Goal: Task Accomplishment & Management: Complete application form

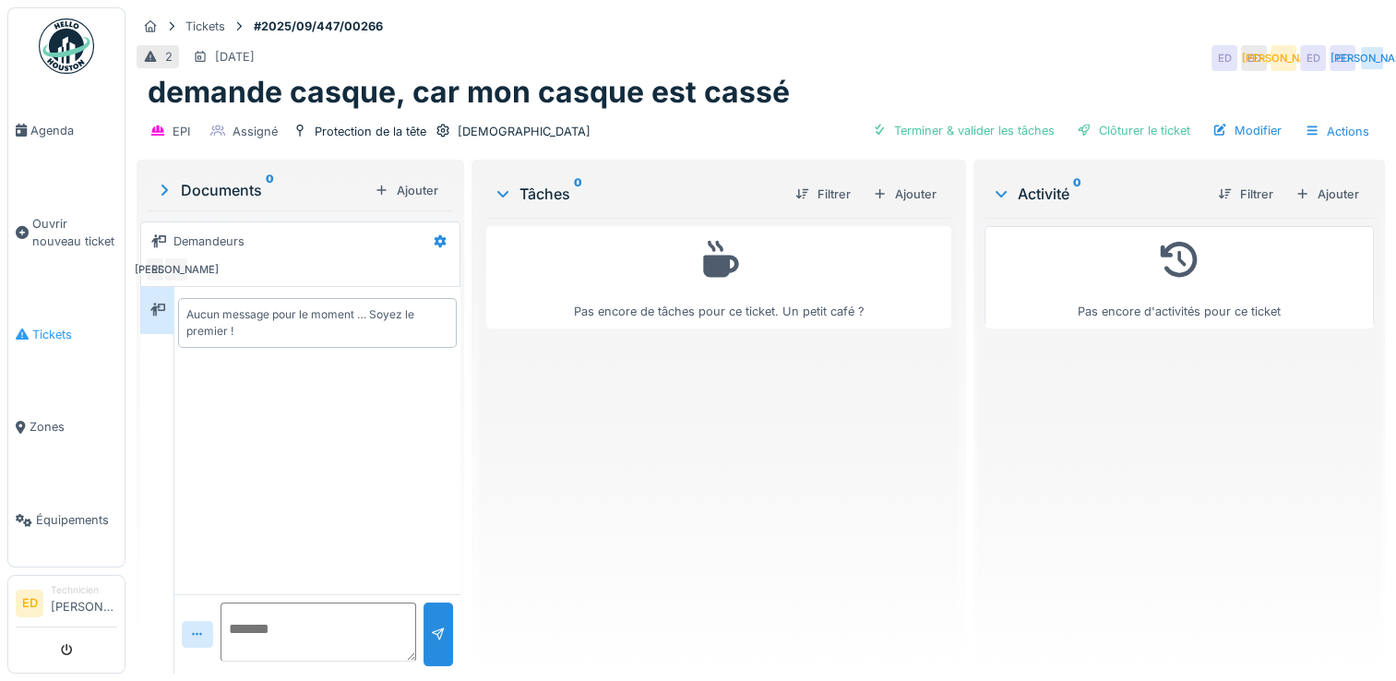
click at [48, 334] on span "Tickets" at bounding box center [74, 335] width 85 height 18
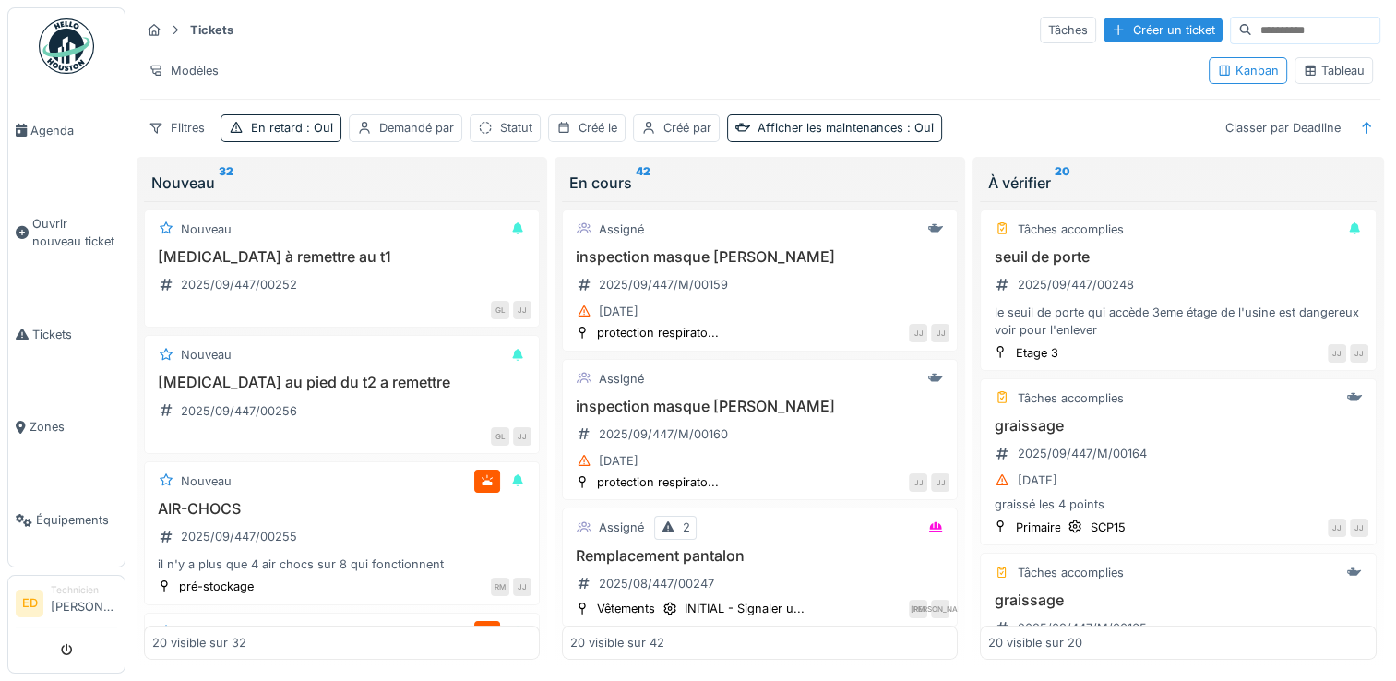
click at [1314, 64] on div "Tableau" at bounding box center [1333, 71] width 62 height 18
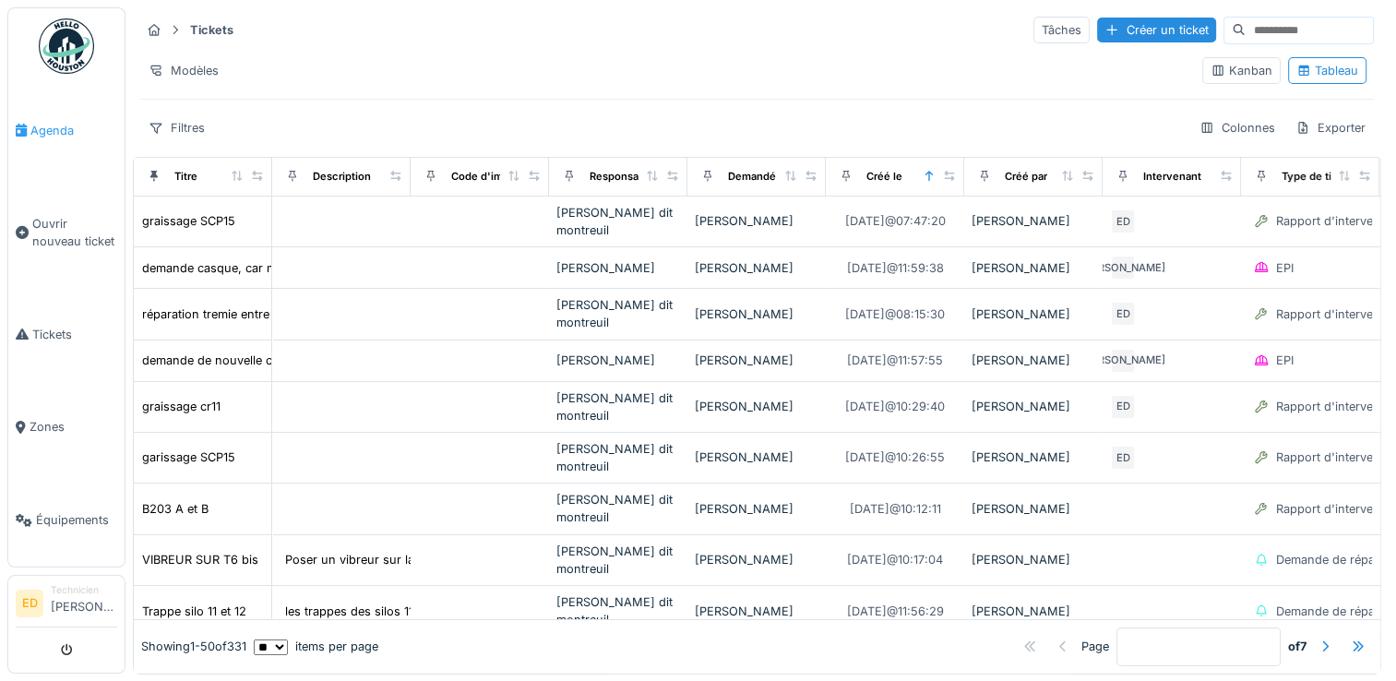
click at [64, 127] on span "Agenda" at bounding box center [73, 131] width 87 height 18
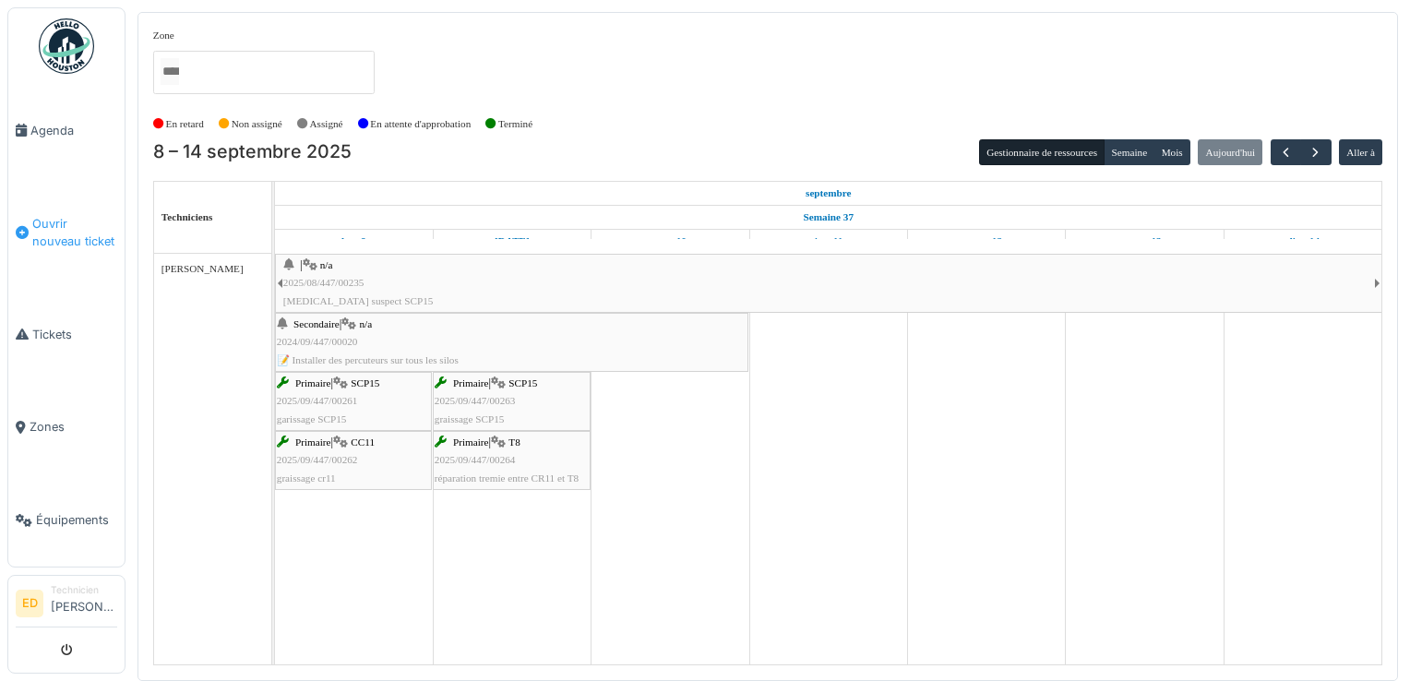
click at [54, 221] on span "Ouvrir nouveau ticket" at bounding box center [74, 232] width 85 height 35
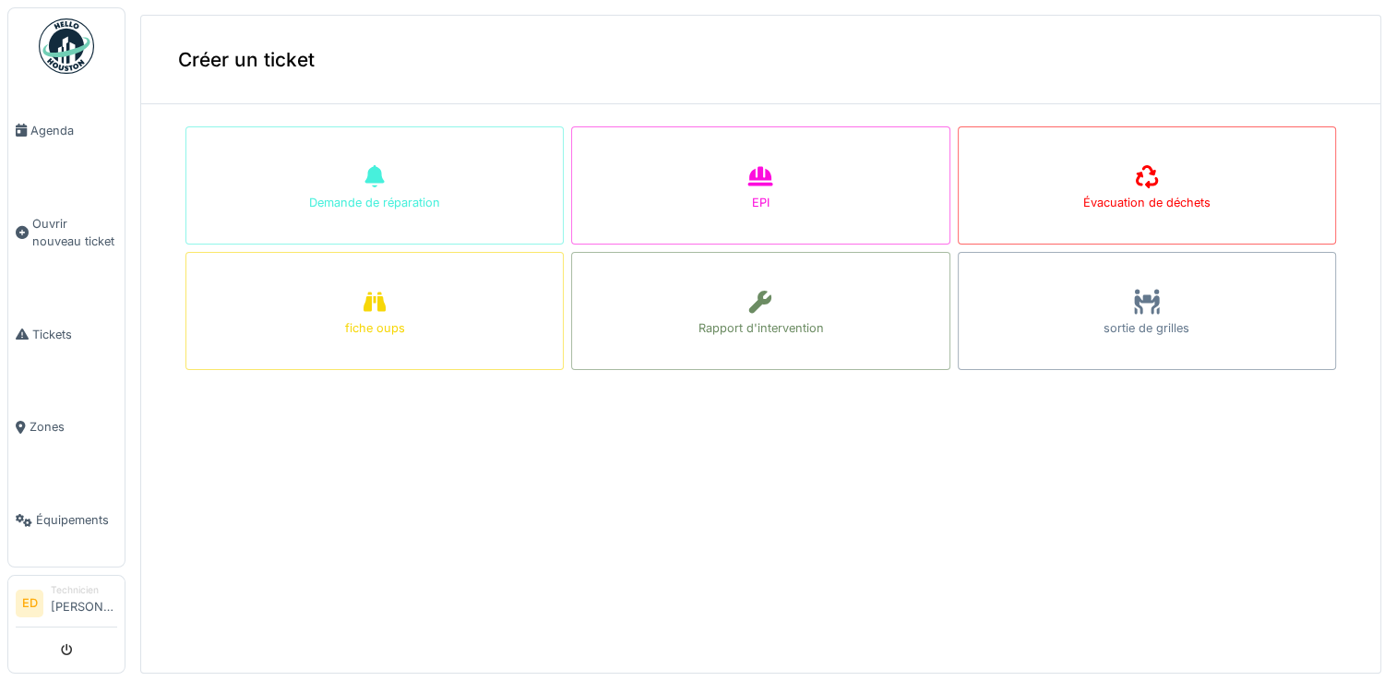
click at [54, 221] on span "Ouvrir nouveau ticket" at bounding box center [74, 232] width 85 height 35
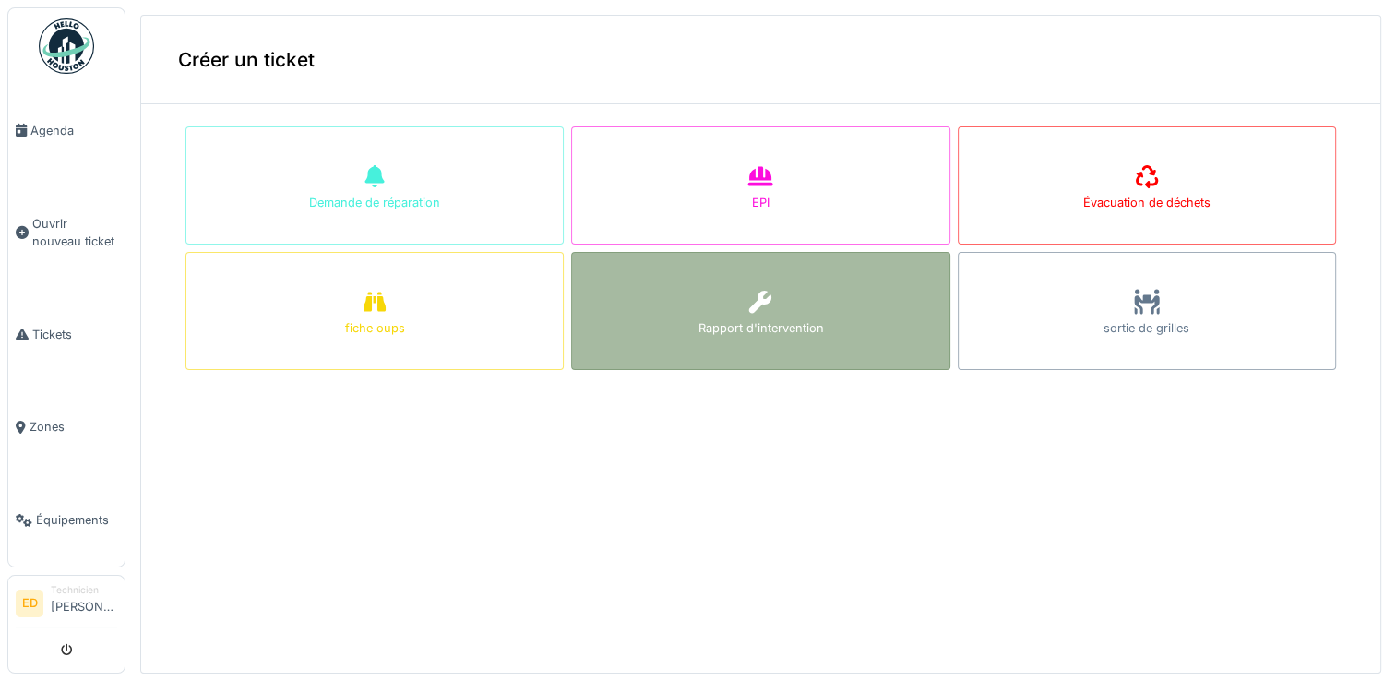
click at [621, 335] on div "Rapport d'intervention" at bounding box center [760, 311] width 378 height 118
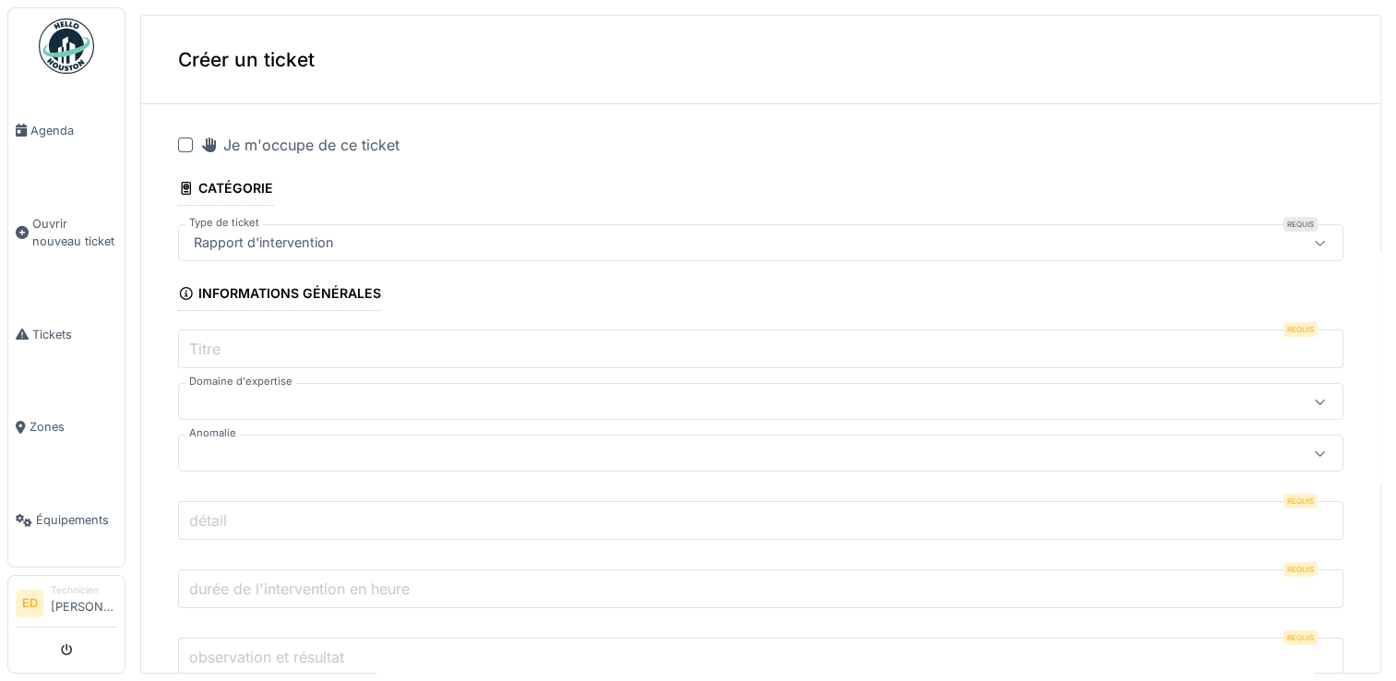
click at [187, 137] on div at bounding box center [185, 144] width 15 height 15
click at [232, 361] on input "Titre" at bounding box center [760, 348] width 1165 height 39
click at [67, 307] on link "Tickets" at bounding box center [66, 334] width 116 height 93
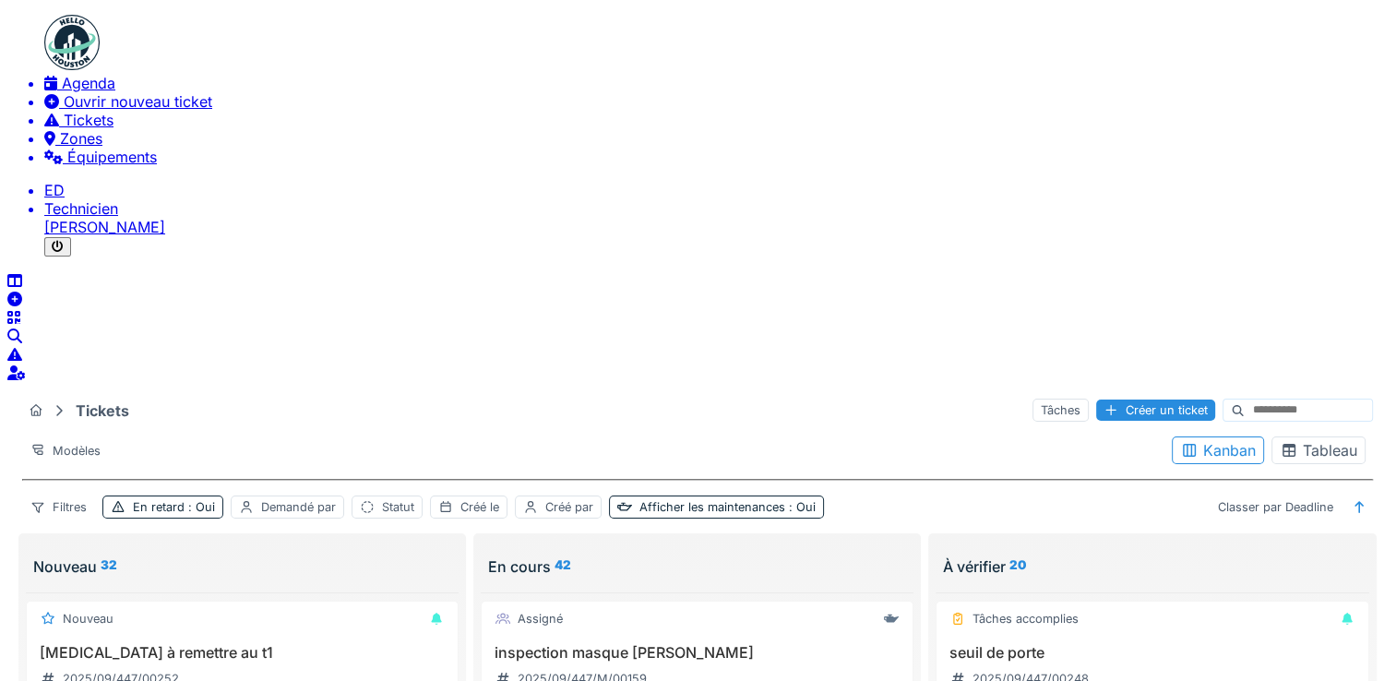
click at [1336, 441] on div "Tableau" at bounding box center [1317, 450] width 77 height 18
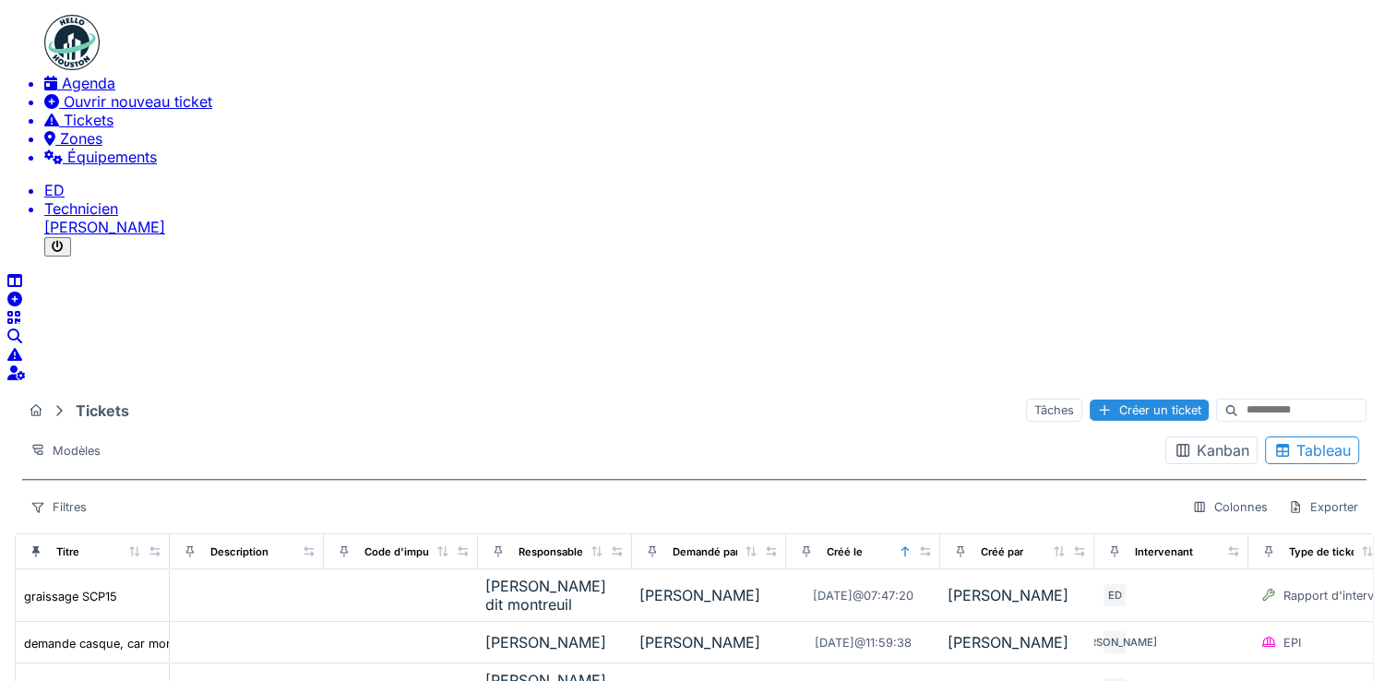
click at [65, 92] on span "Agenda" at bounding box center [89, 83] width 54 height 18
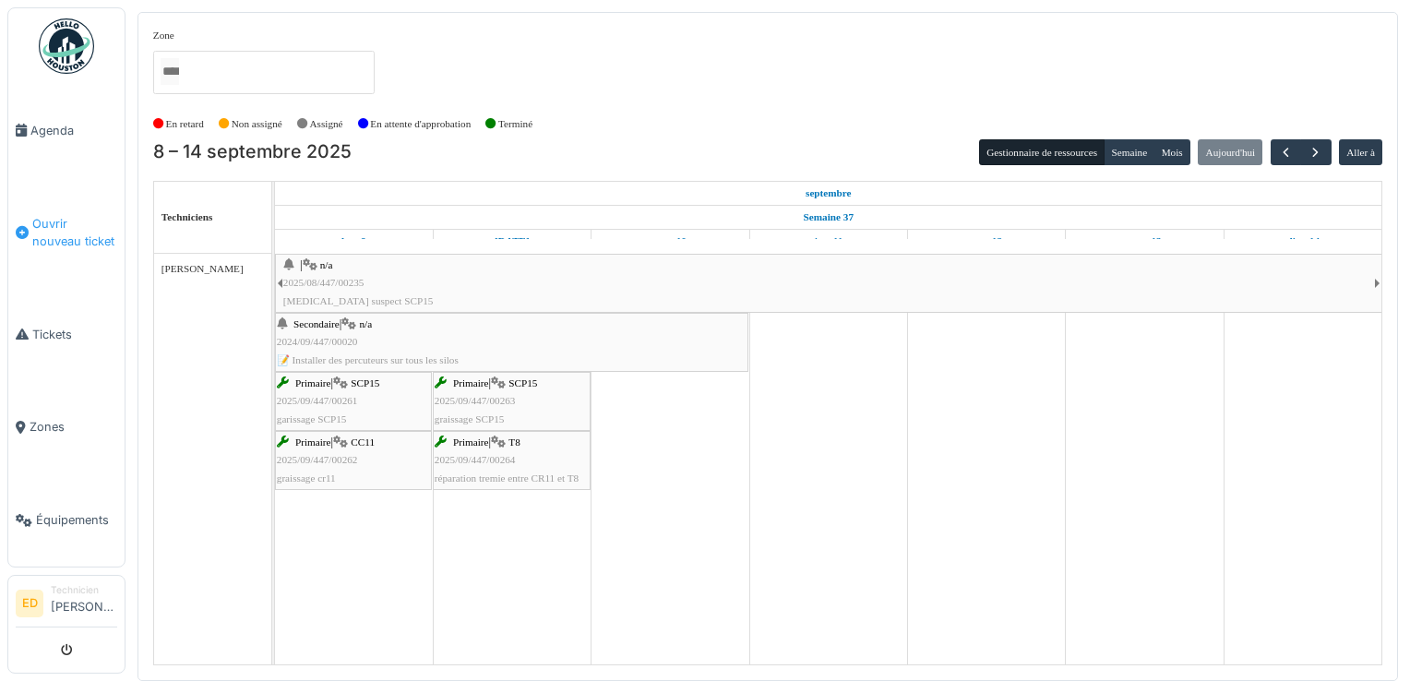
click at [74, 241] on span "Ouvrir nouveau ticket" at bounding box center [74, 232] width 85 height 35
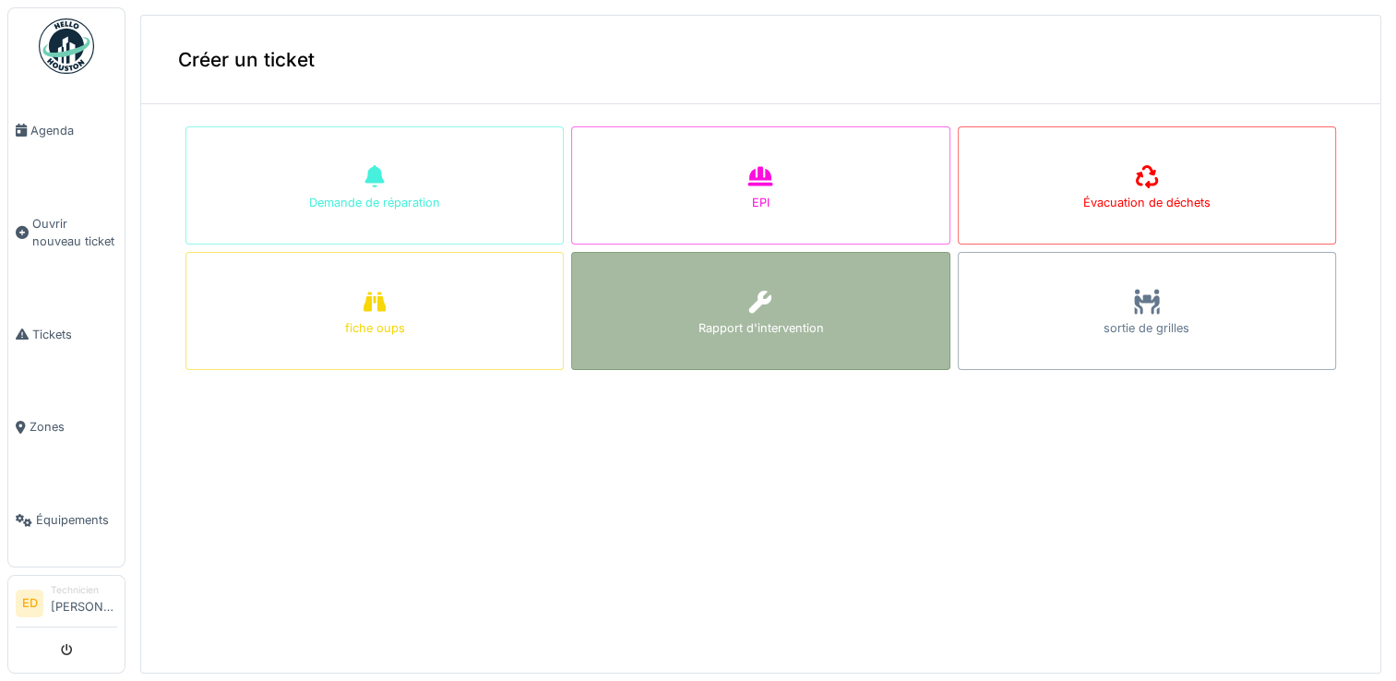
click at [701, 334] on div "Rapport d'intervention" at bounding box center [759, 328] width 125 height 18
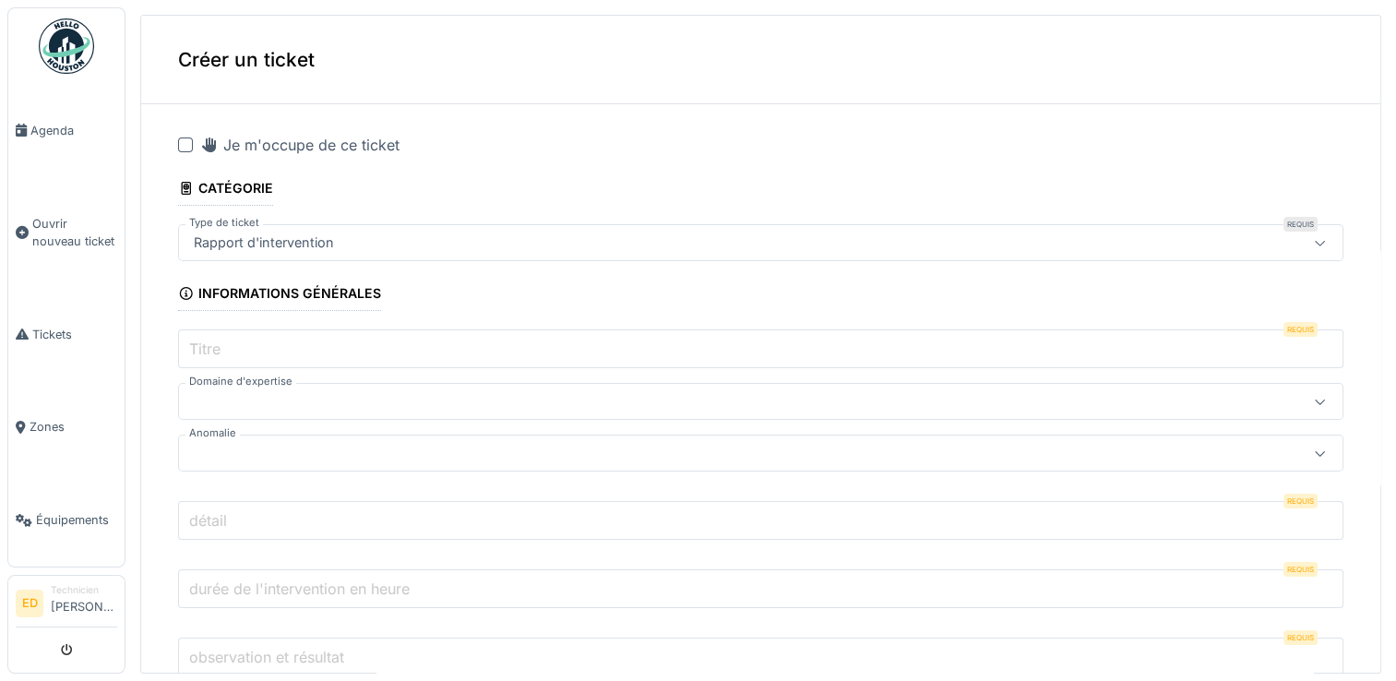
click at [183, 141] on div at bounding box center [185, 144] width 15 height 15
click at [205, 340] on label "Titre" at bounding box center [204, 349] width 39 height 22
click at [205, 340] on input "Titre" at bounding box center [760, 348] width 1165 height 39
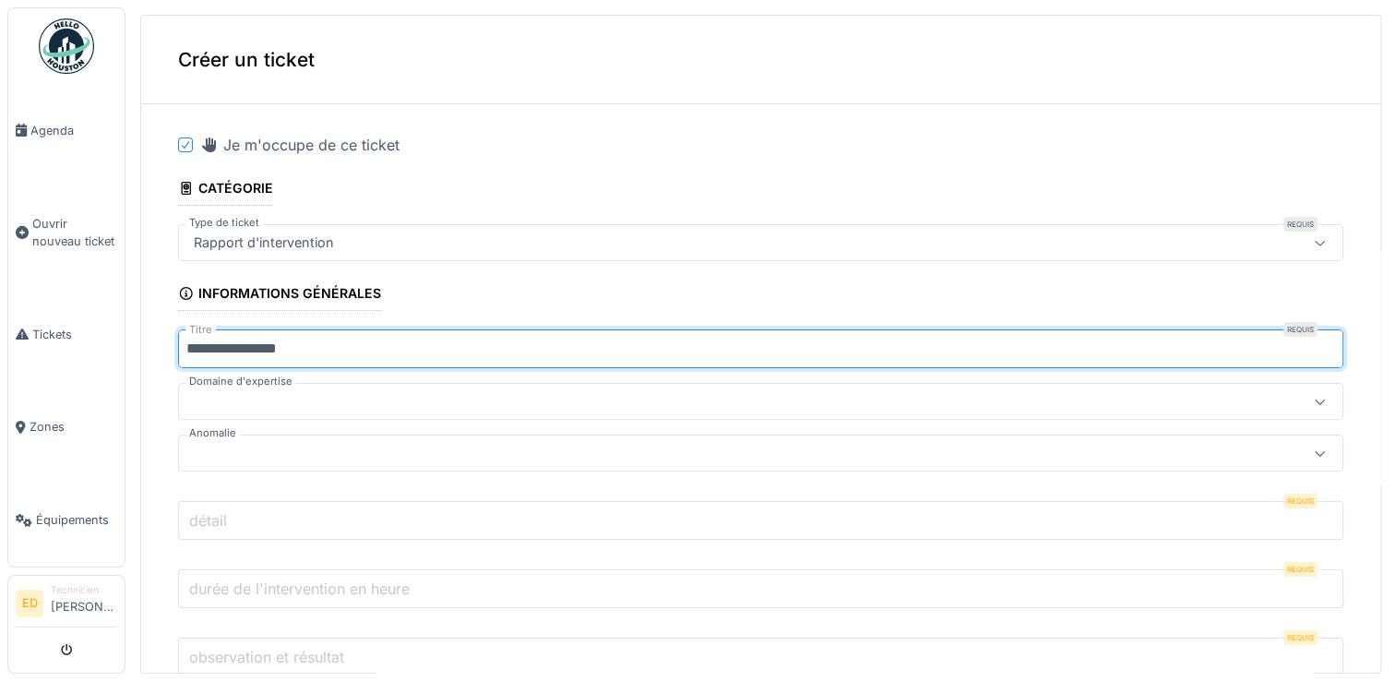
type input "**********"
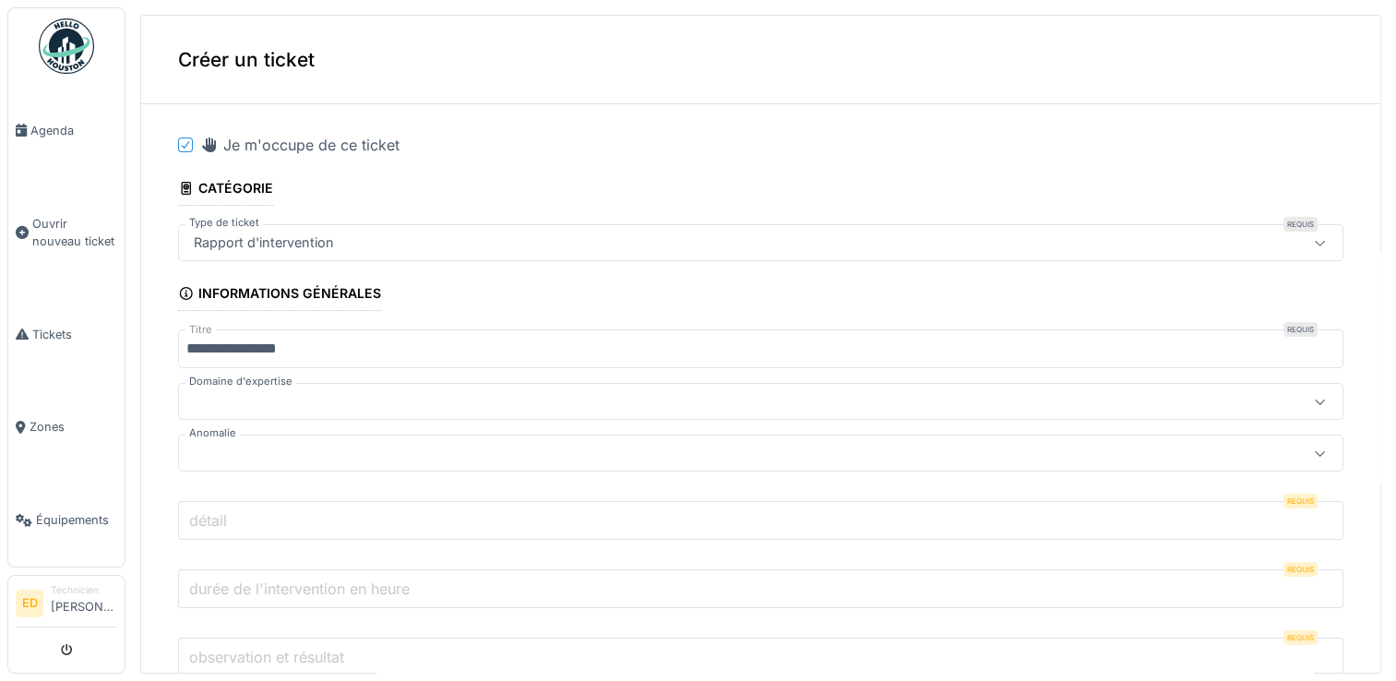
click at [220, 391] on div at bounding box center [695, 401] width 1019 height 20
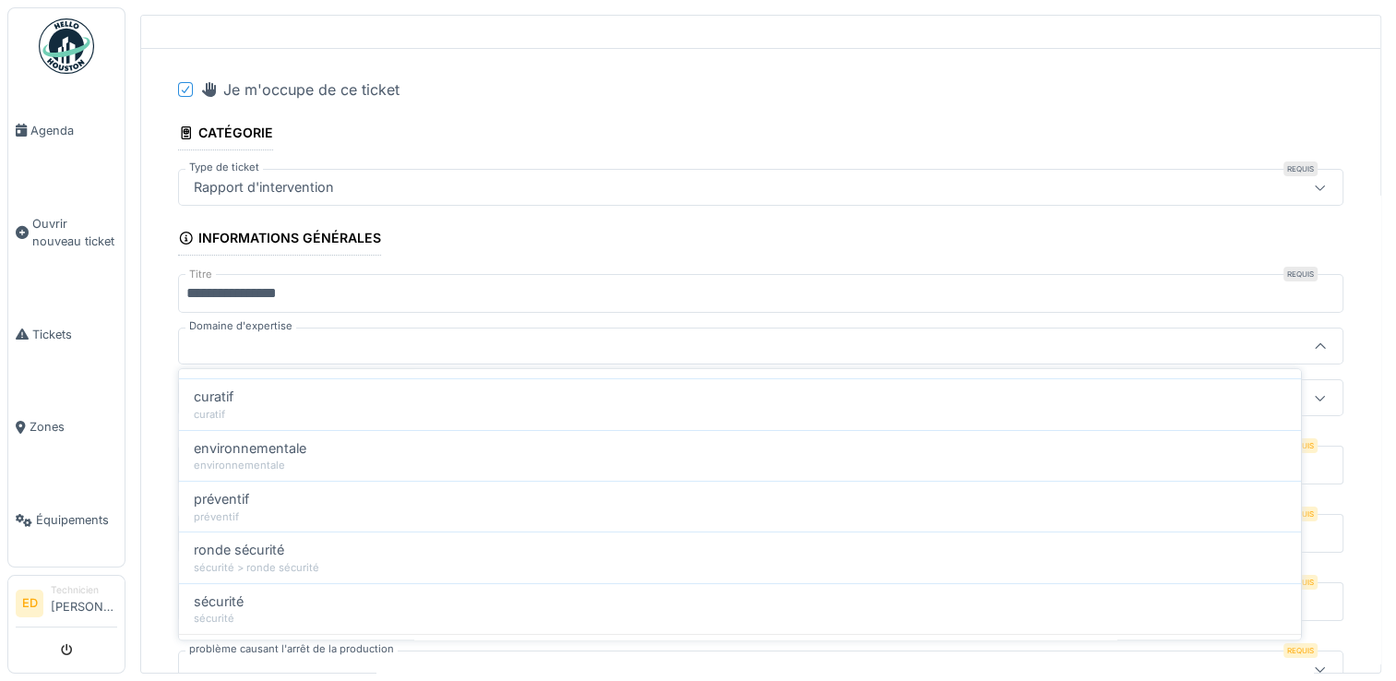
scroll to position [258, 0]
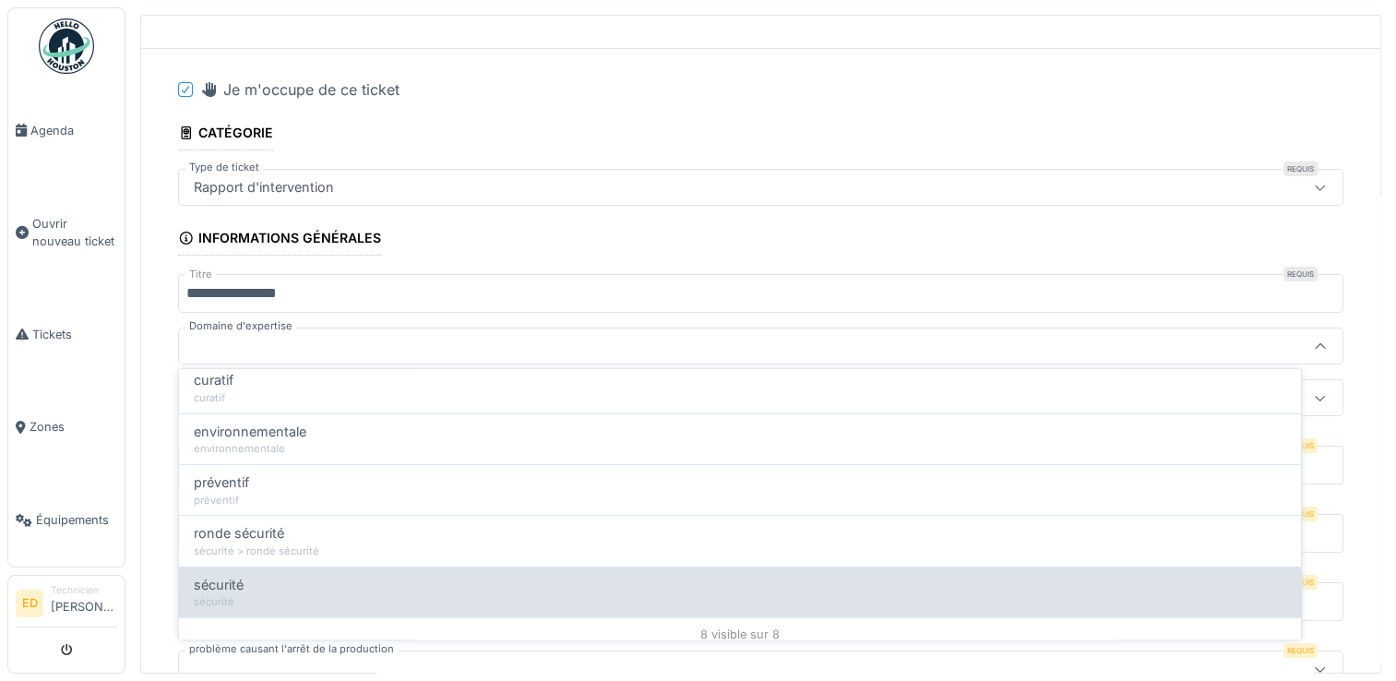
click at [1124, 585] on div "sécurité" at bounding box center [740, 585] width 1092 height 20
type input "****"
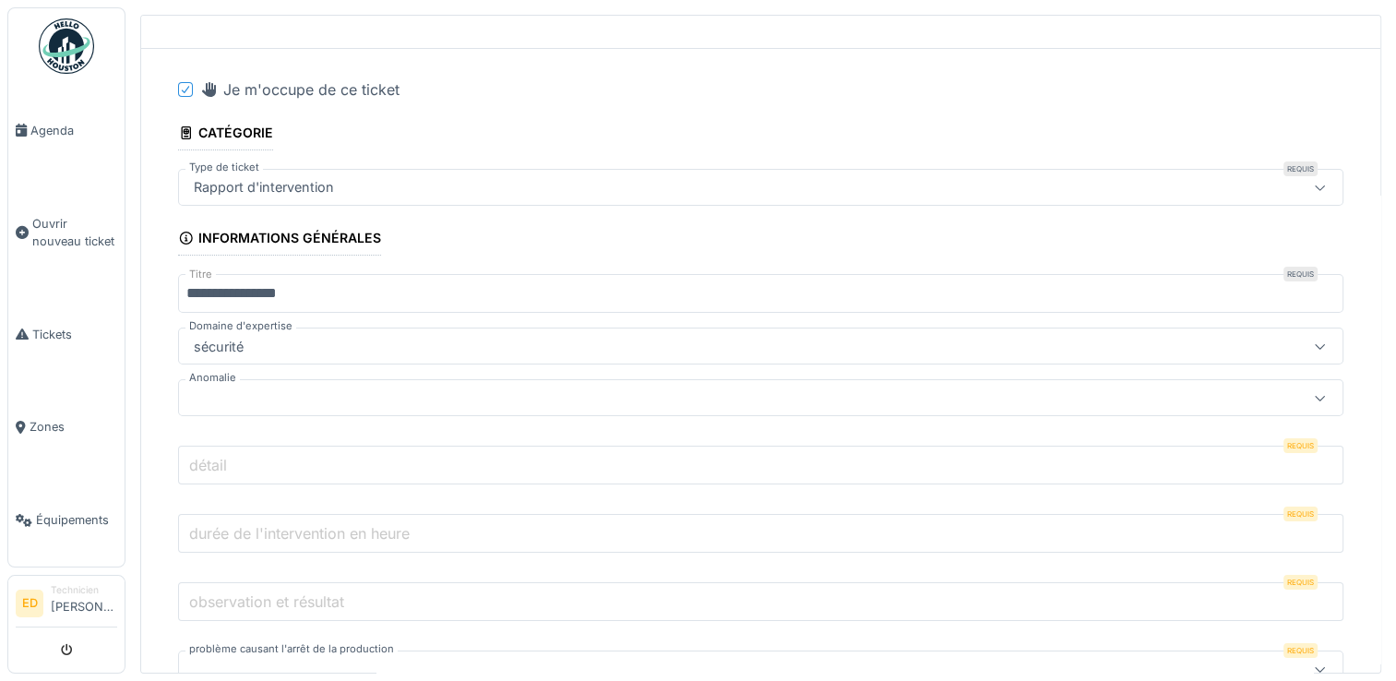
click at [531, 380] on div at bounding box center [760, 397] width 1165 height 37
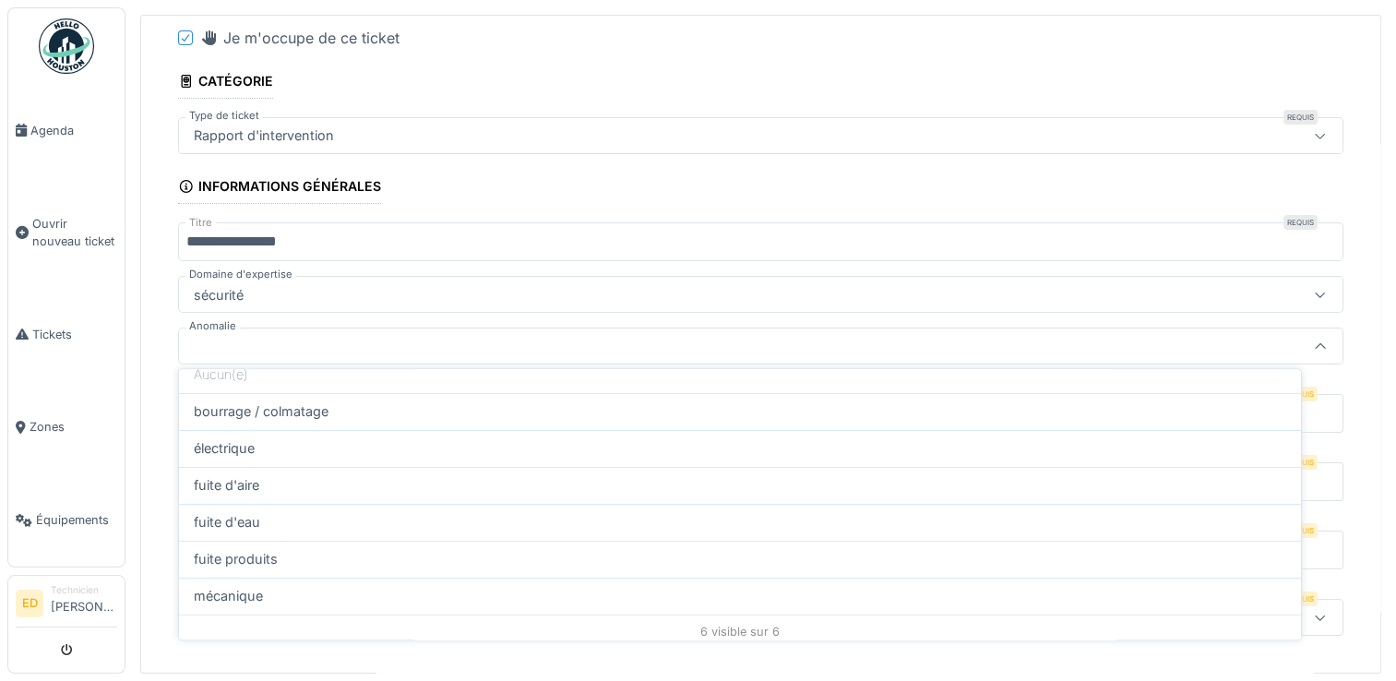
scroll to position [81, 0]
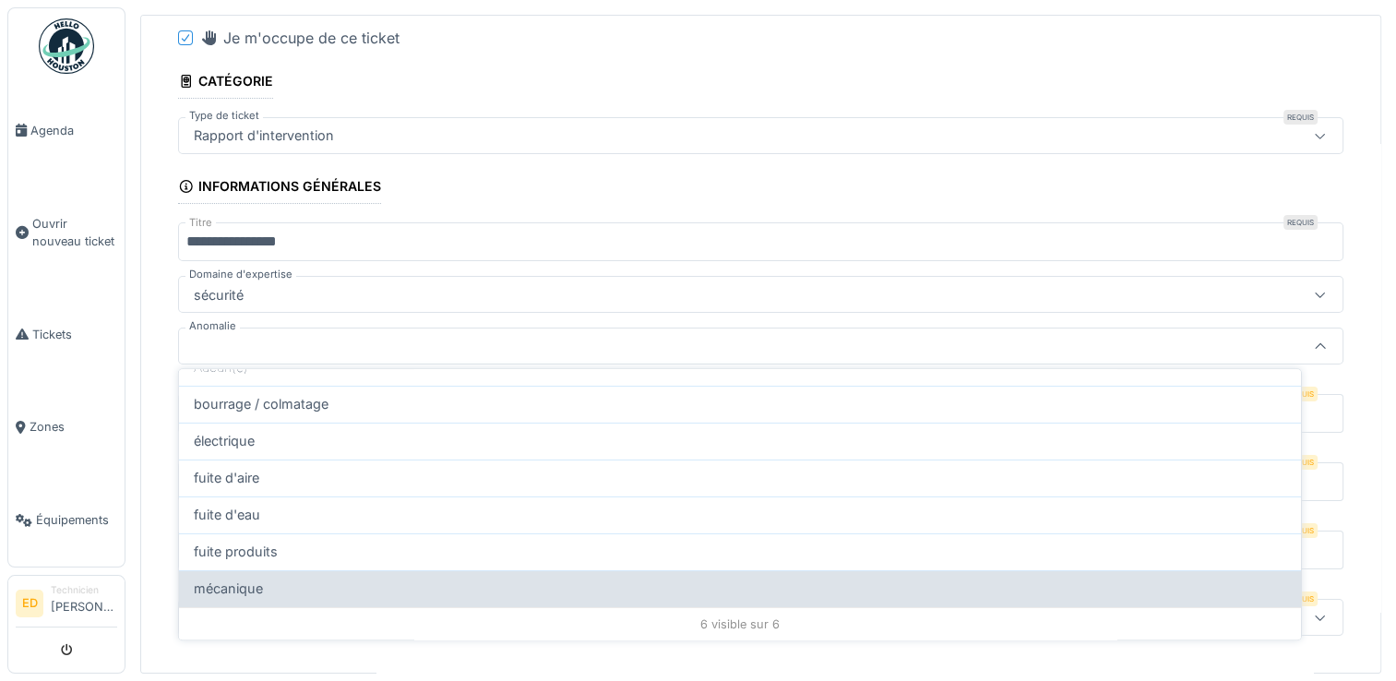
click at [1004, 578] on div "mécanique" at bounding box center [740, 588] width 1092 height 20
type input "**"
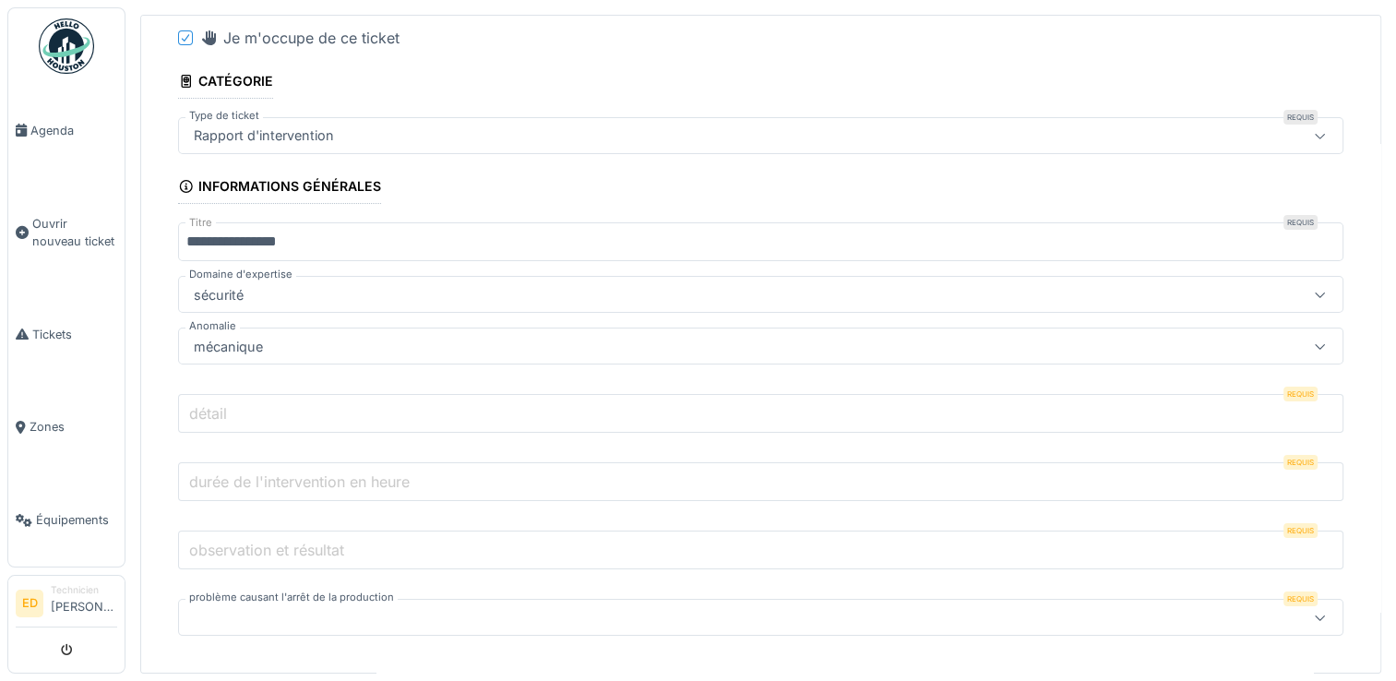
click at [450, 400] on input "détail" at bounding box center [760, 413] width 1165 height 39
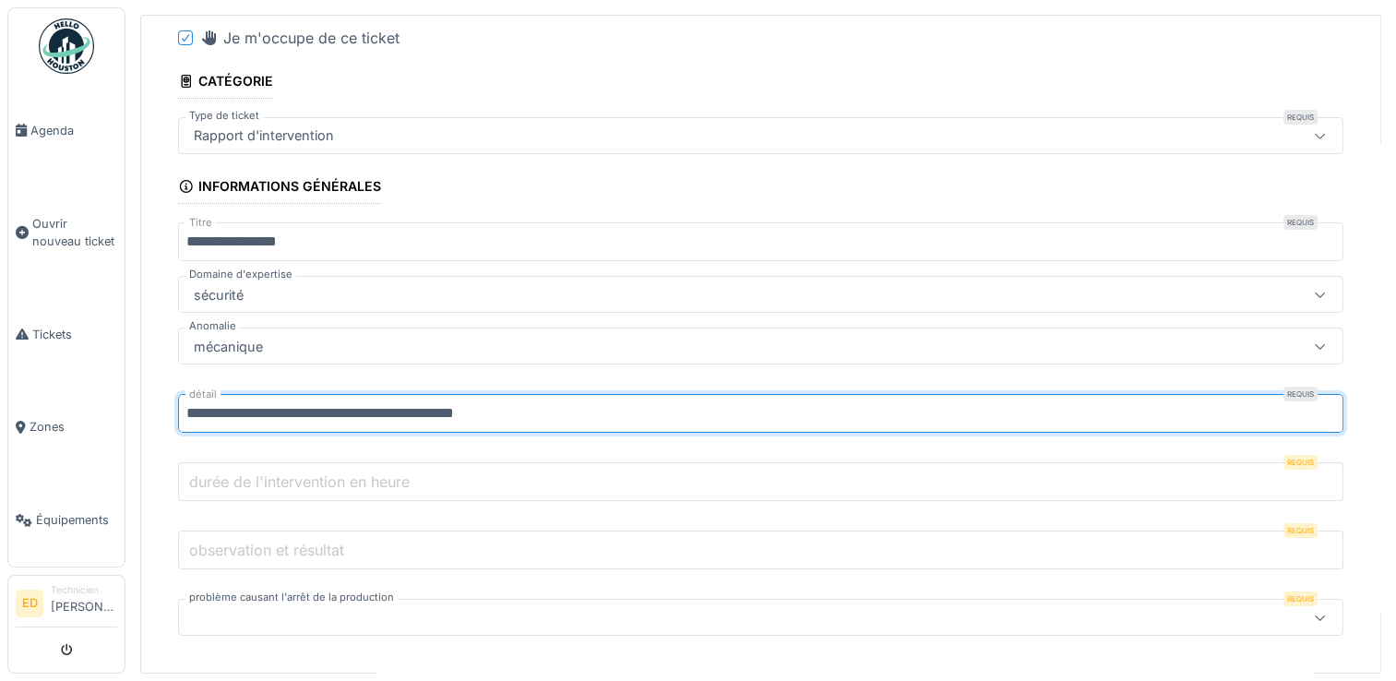
type input "**********"
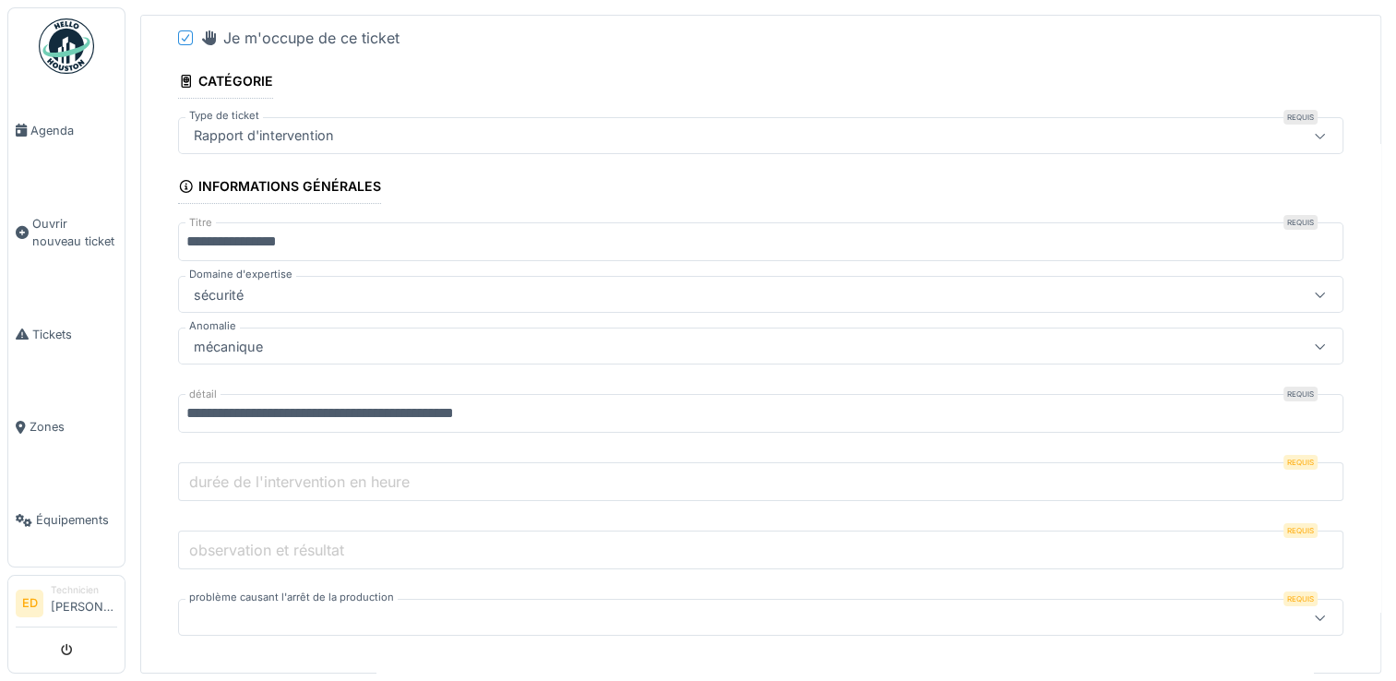
click at [412, 472] on label "durée de l'intervention en heure" at bounding box center [299, 481] width 228 height 22
click at [412, 472] on input "durée de l'intervention en heure" at bounding box center [760, 481] width 1165 height 39
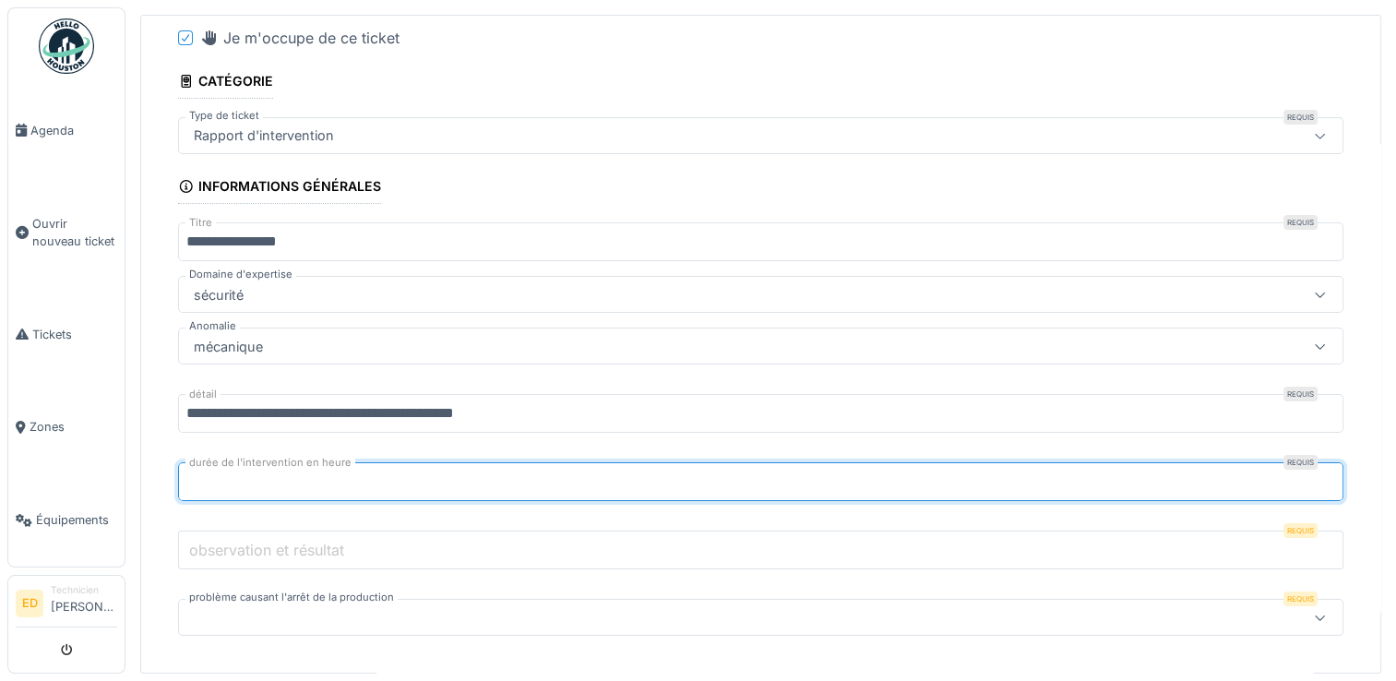
type input "***"
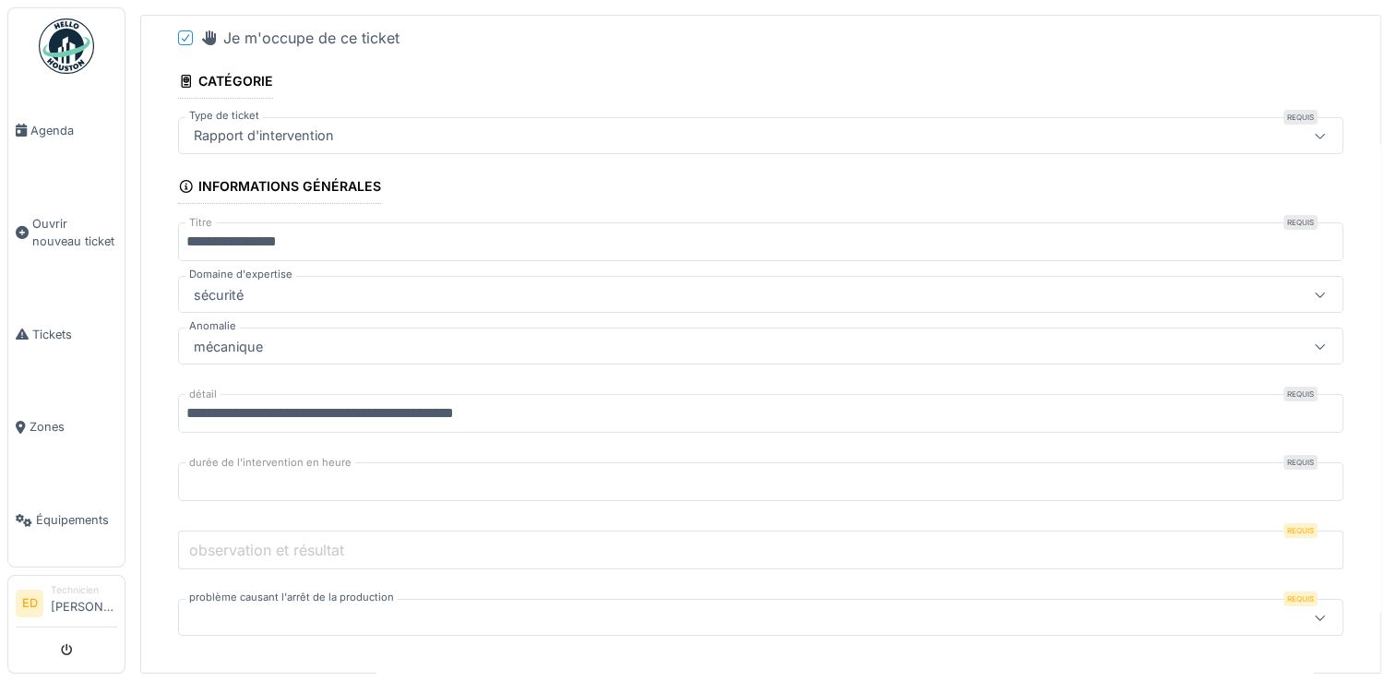
click at [354, 543] on input "observation et résultat" at bounding box center [760, 549] width 1165 height 39
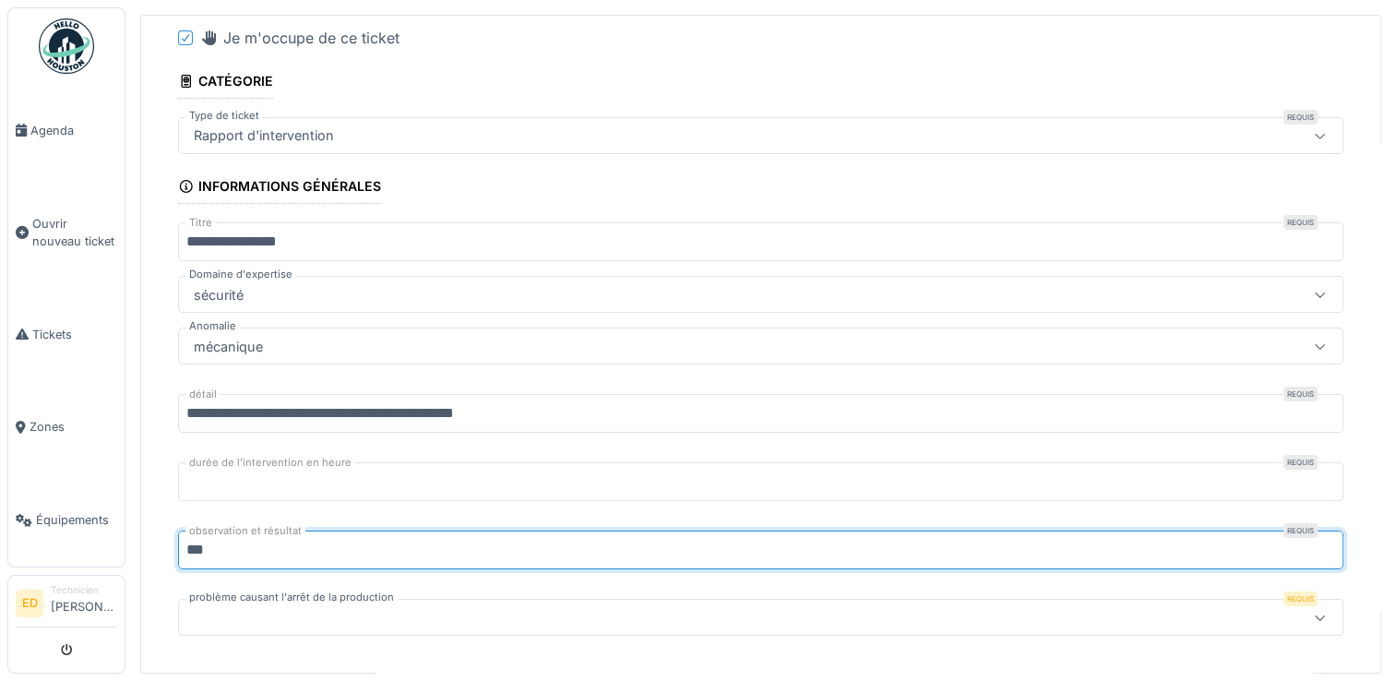
type input "***"
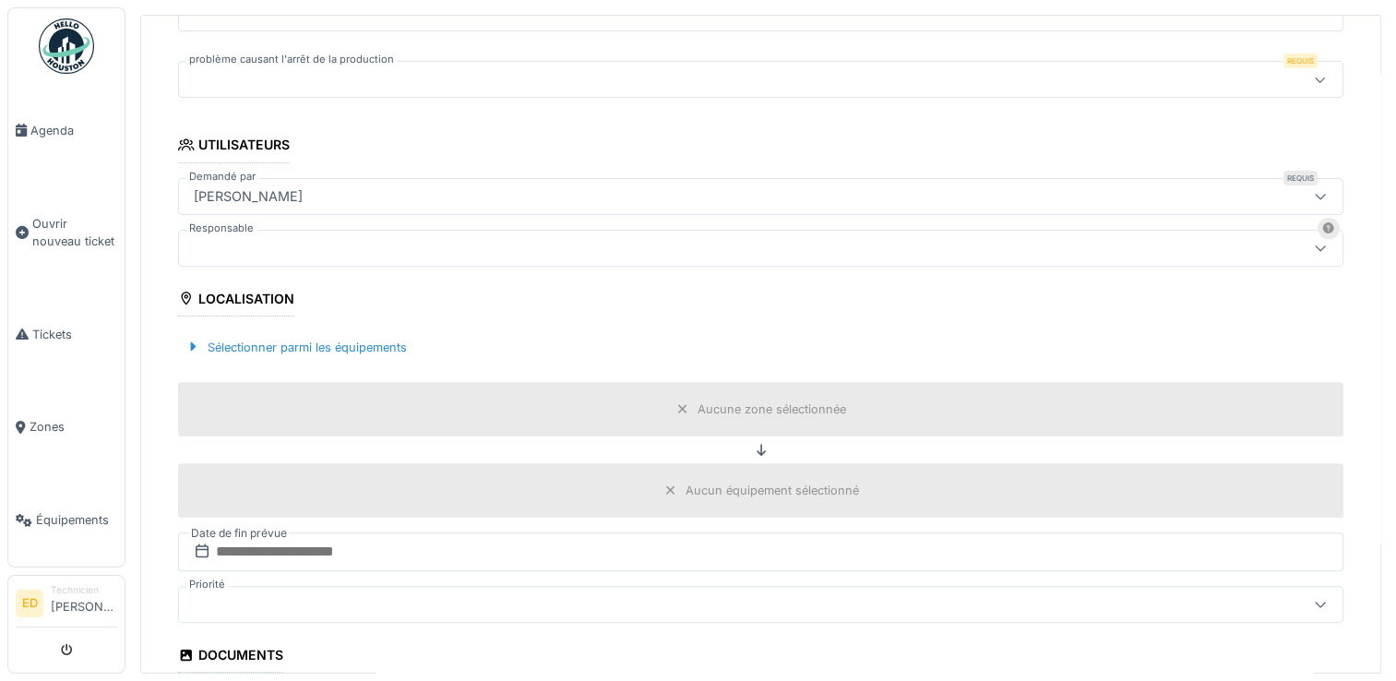
click at [434, 73] on div at bounding box center [695, 79] width 1019 height 20
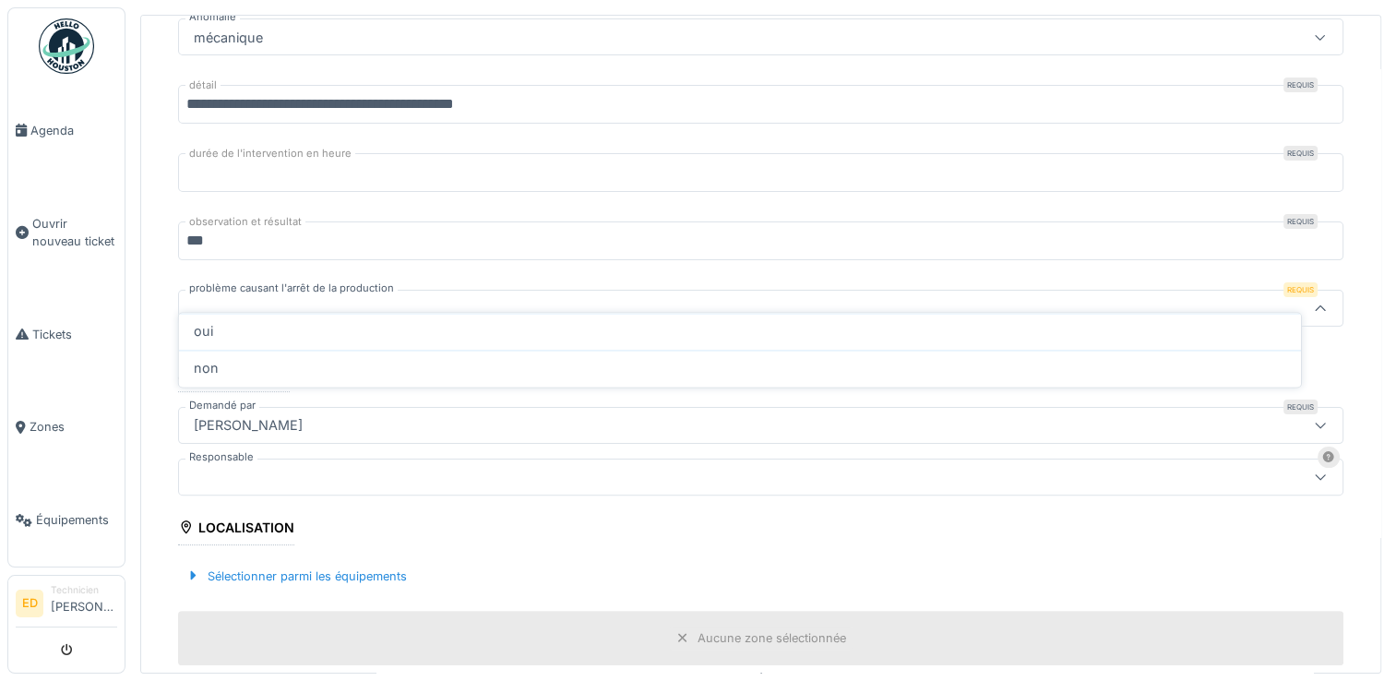
scroll to position [377, 0]
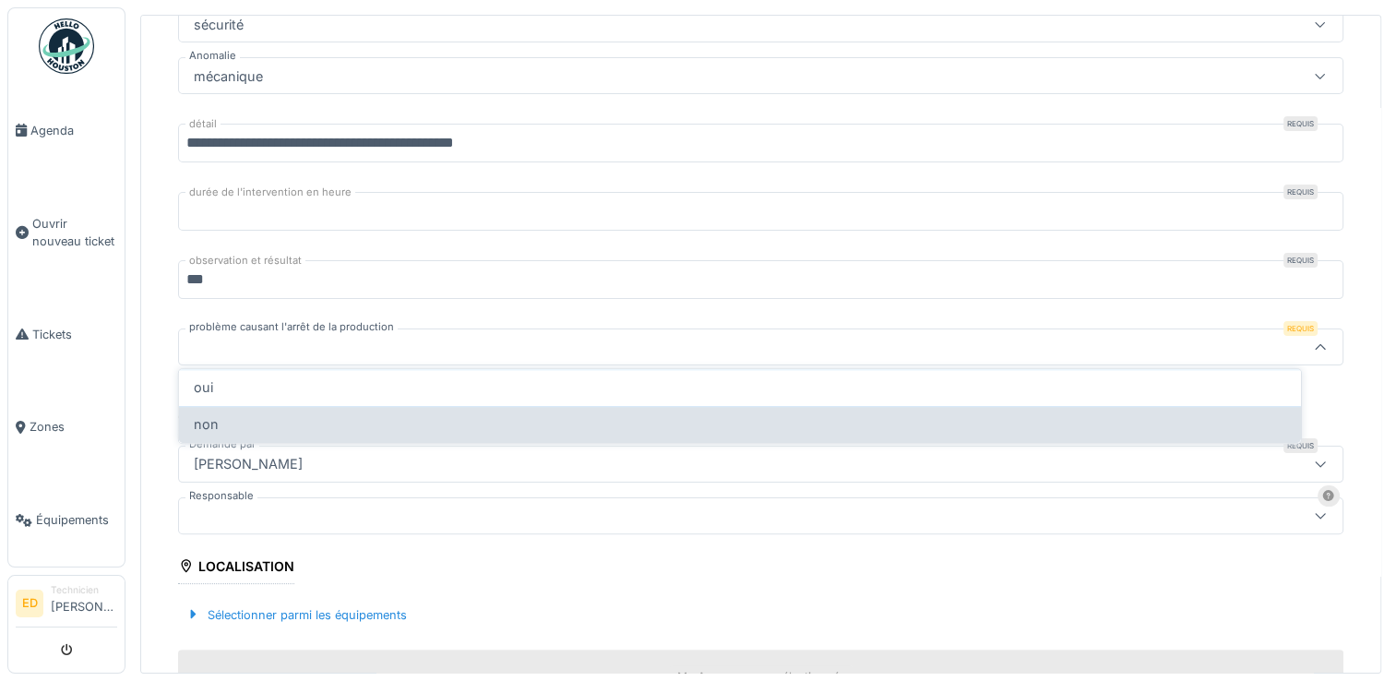
click at [306, 422] on div "non" at bounding box center [740, 424] width 1092 height 20
type input "***"
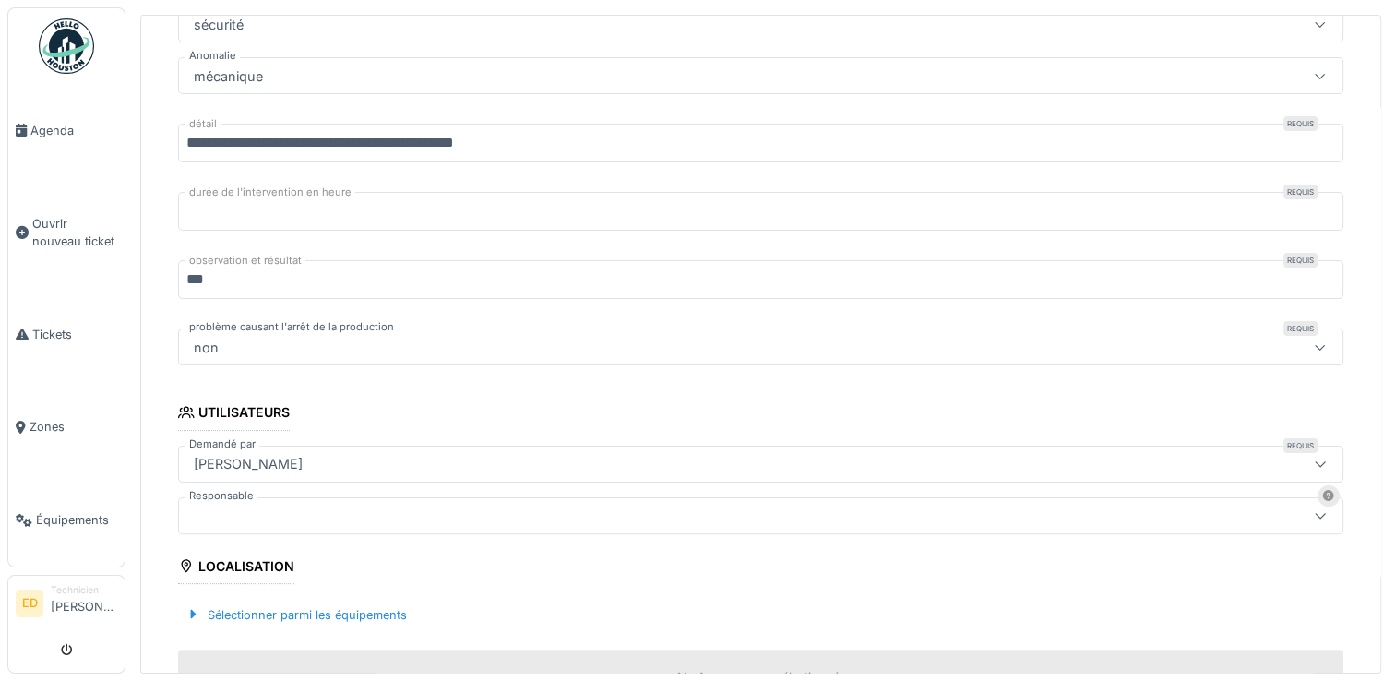
click at [319, 518] on div at bounding box center [760, 515] width 1165 height 37
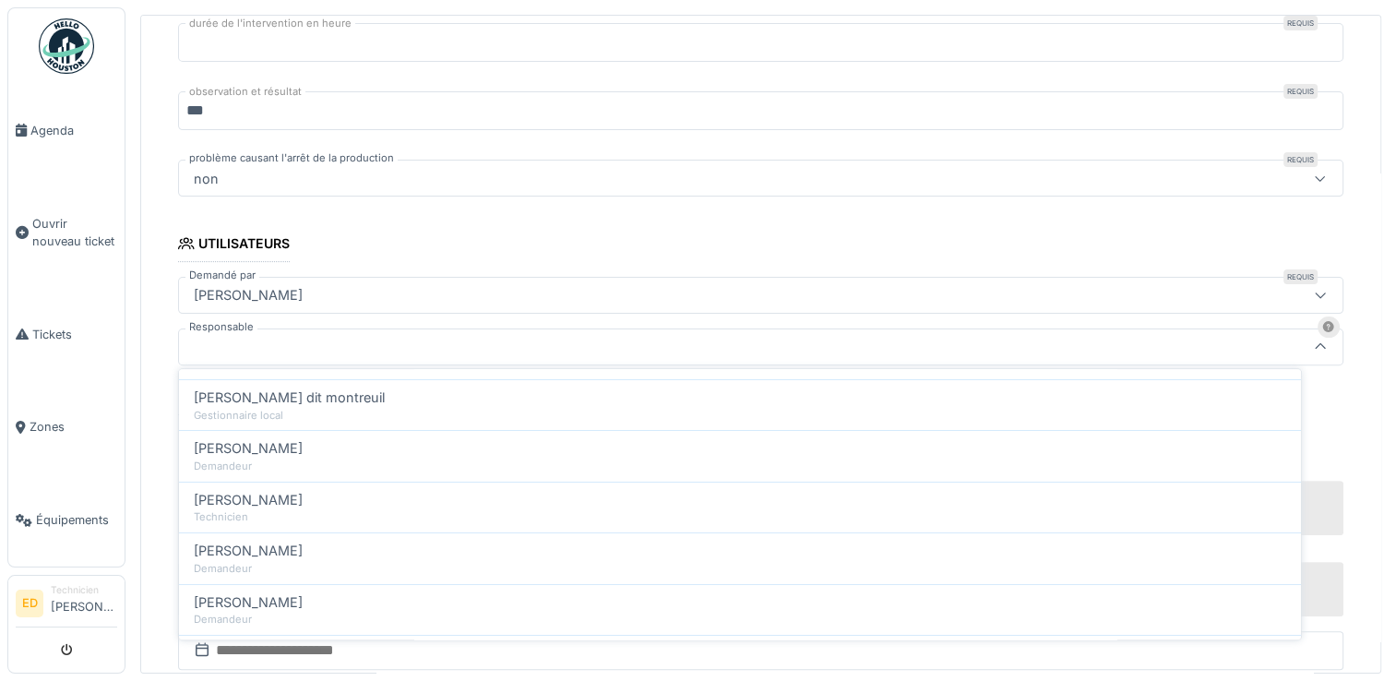
scroll to position [74, 0]
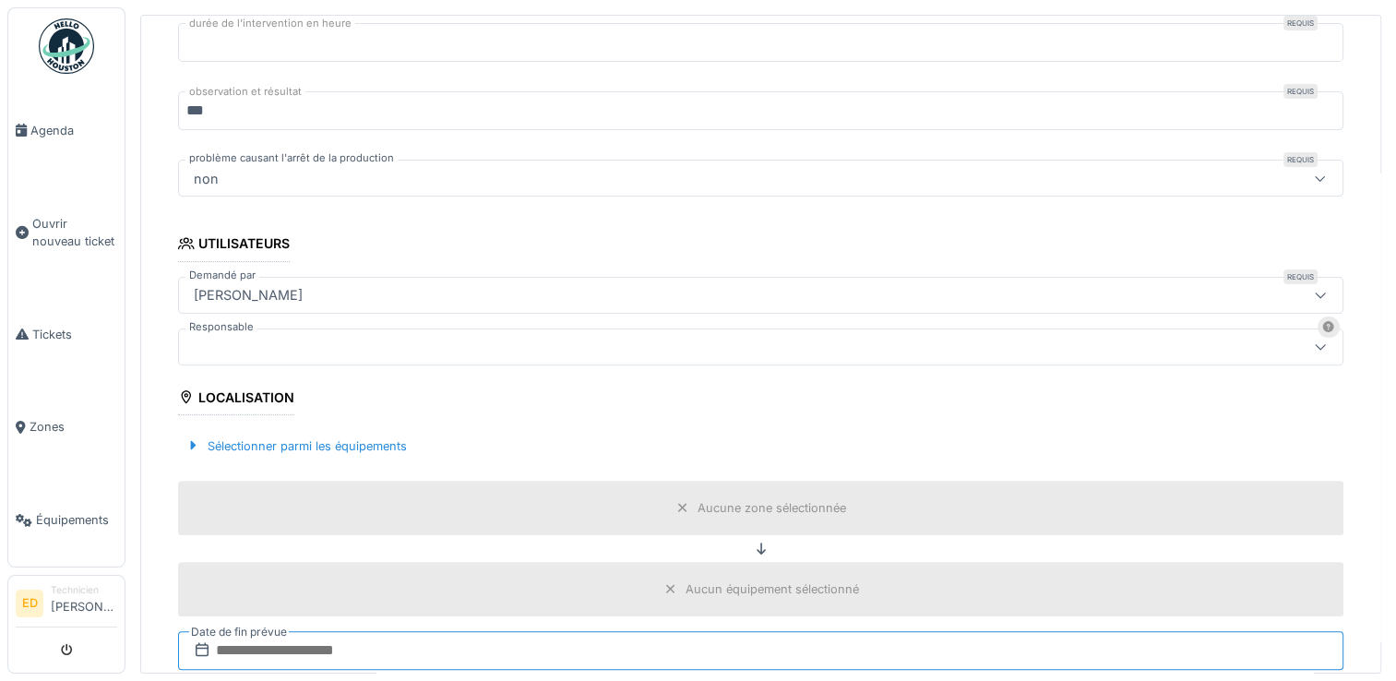
drag, startPoint x: 1292, startPoint y: 628, endPoint x: 1295, endPoint y: 640, distance: 12.3
click at [1295, 640] on input "text" at bounding box center [760, 650] width 1165 height 39
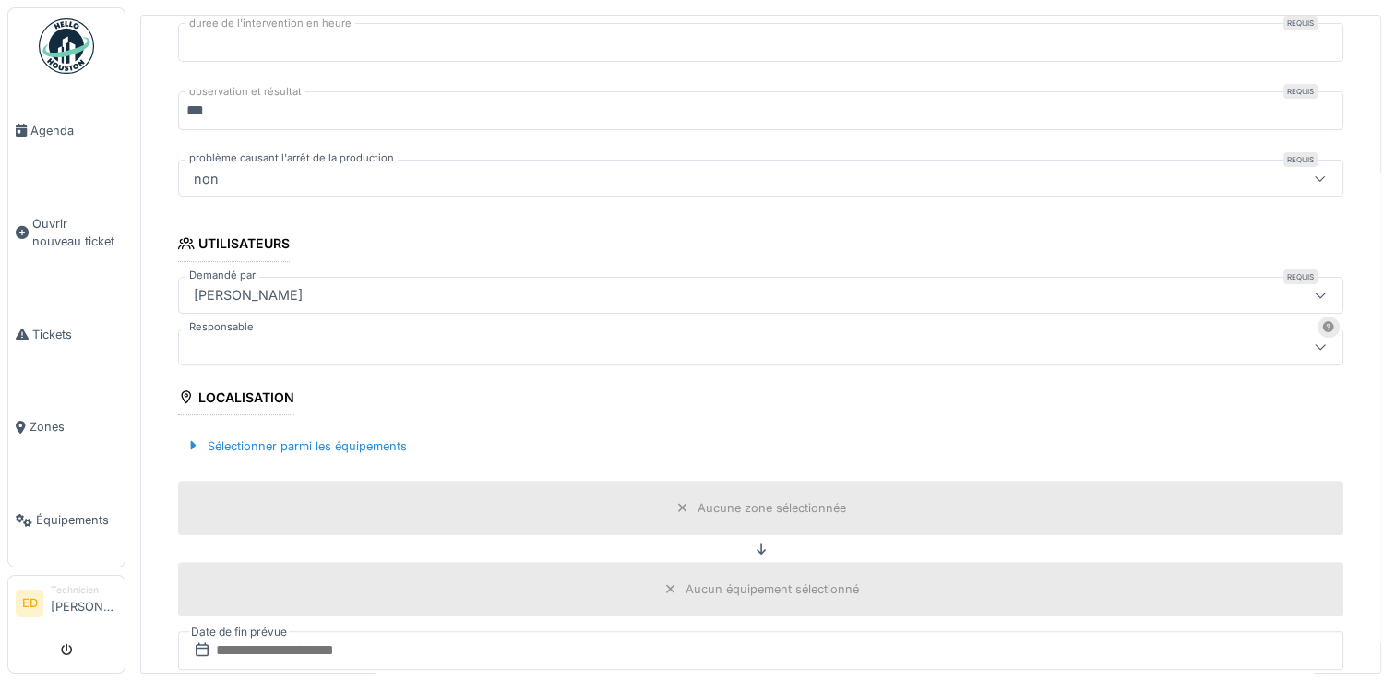
click at [919, 338] on div at bounding box center [695, 347] width 1019 height 20
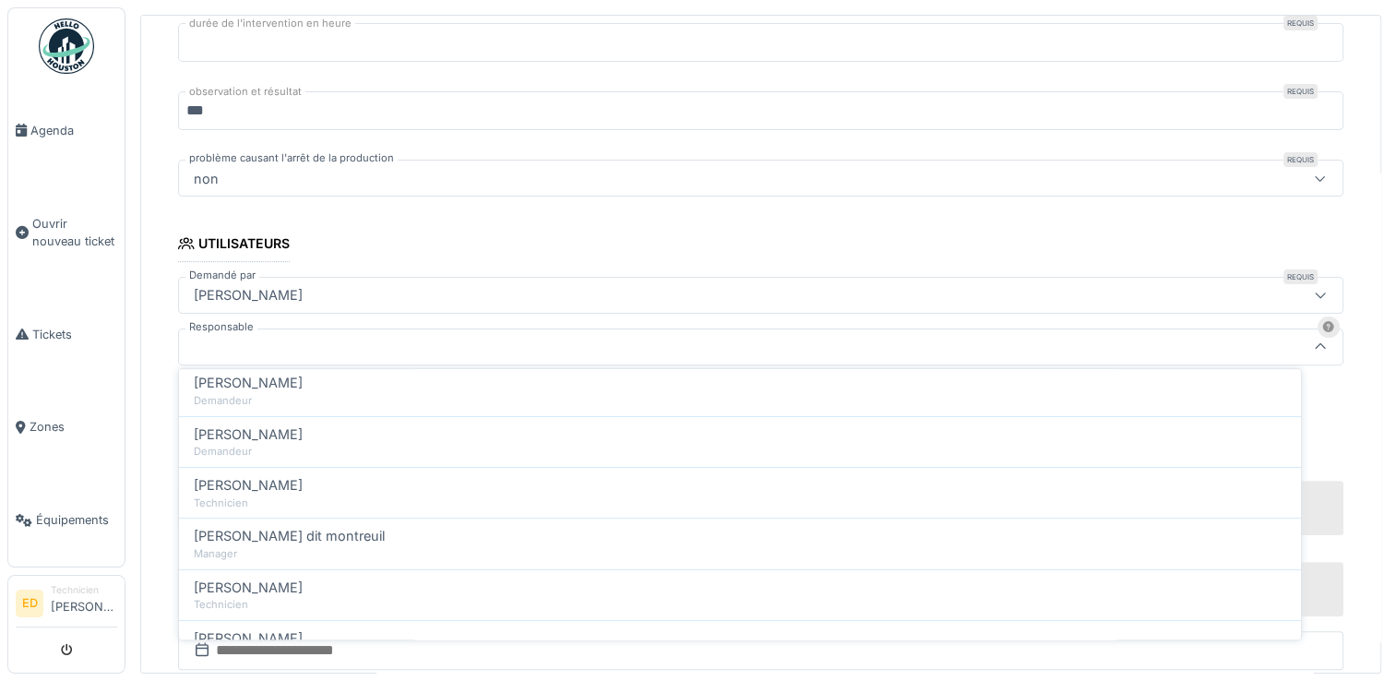
scroll to position [221, 0]
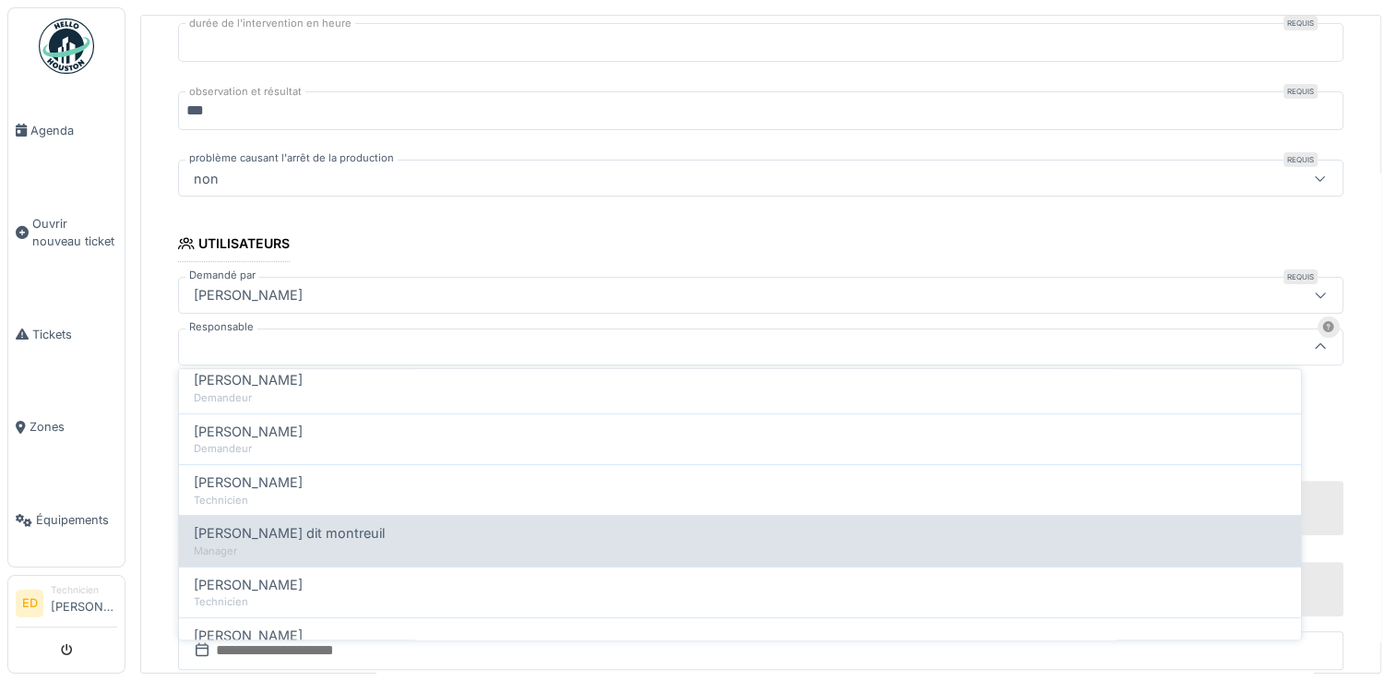
click at [1077, 527] on div "Jeremy Jules dit montreuil" at bounding box center [740, 534] width 1092 height 20
type input "*****"
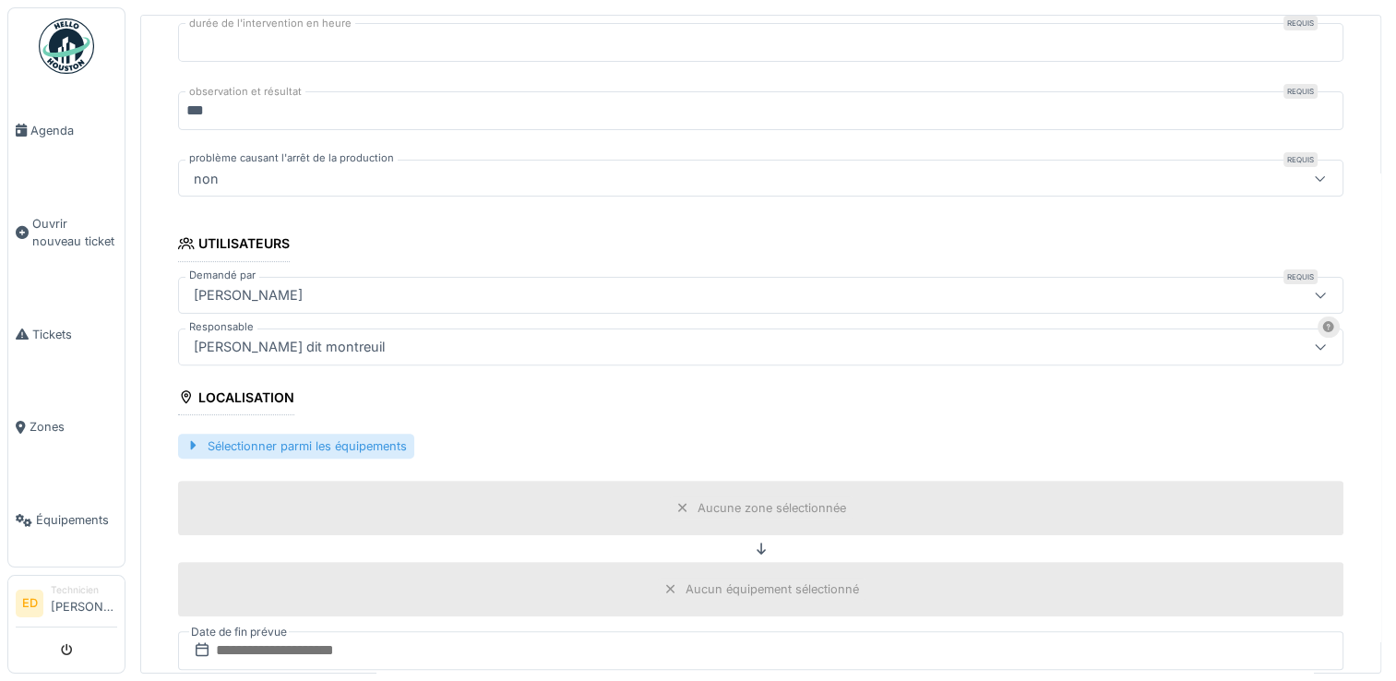
click at [375, 434] on div "Sélectionner parmi les équipements" at bounding box center [296, 446] width 236 height 25
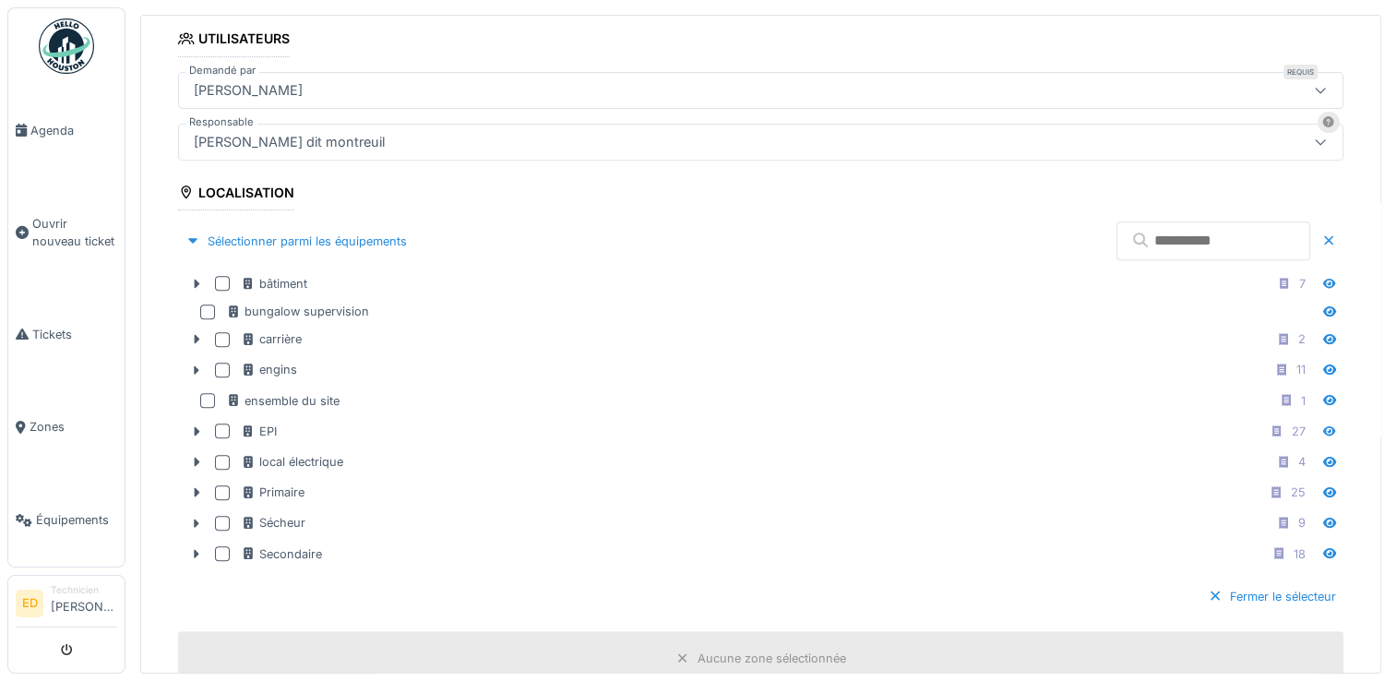
scroll to position [767, 0]
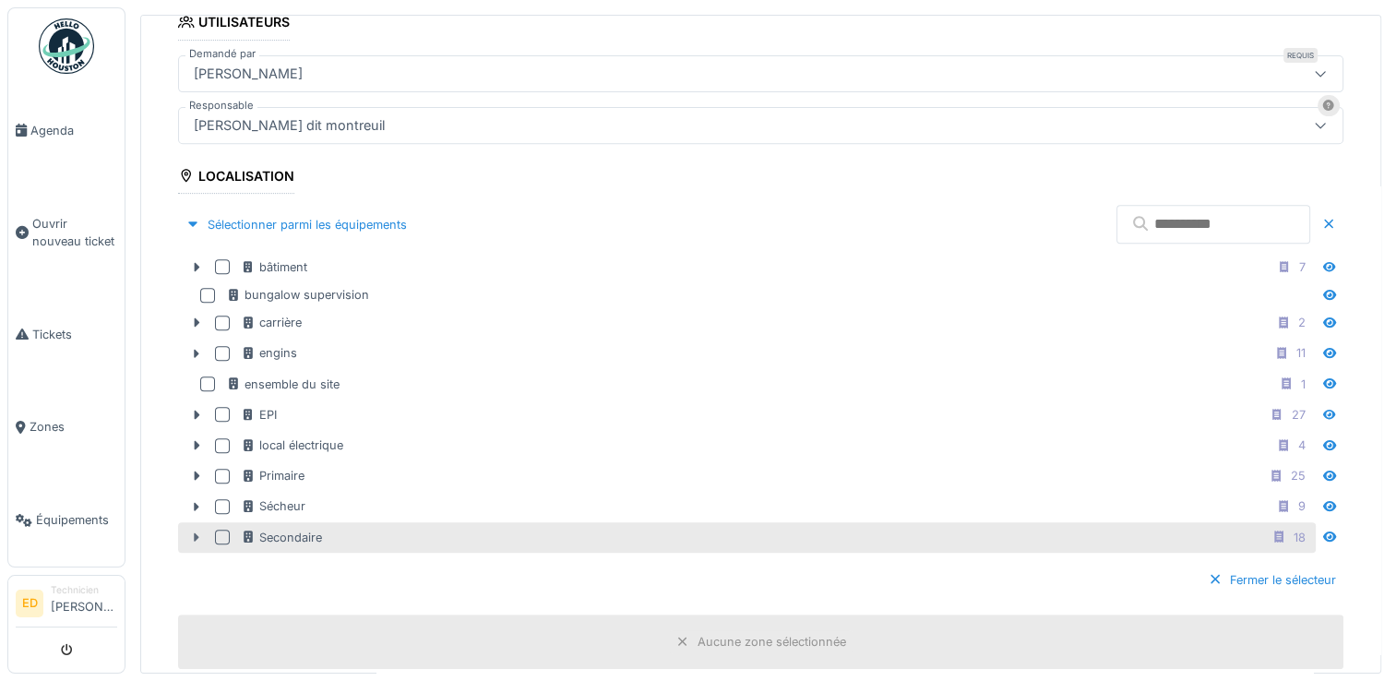
click at [197, 532] on icon at bounding box center [198, 536] width 6 height 9
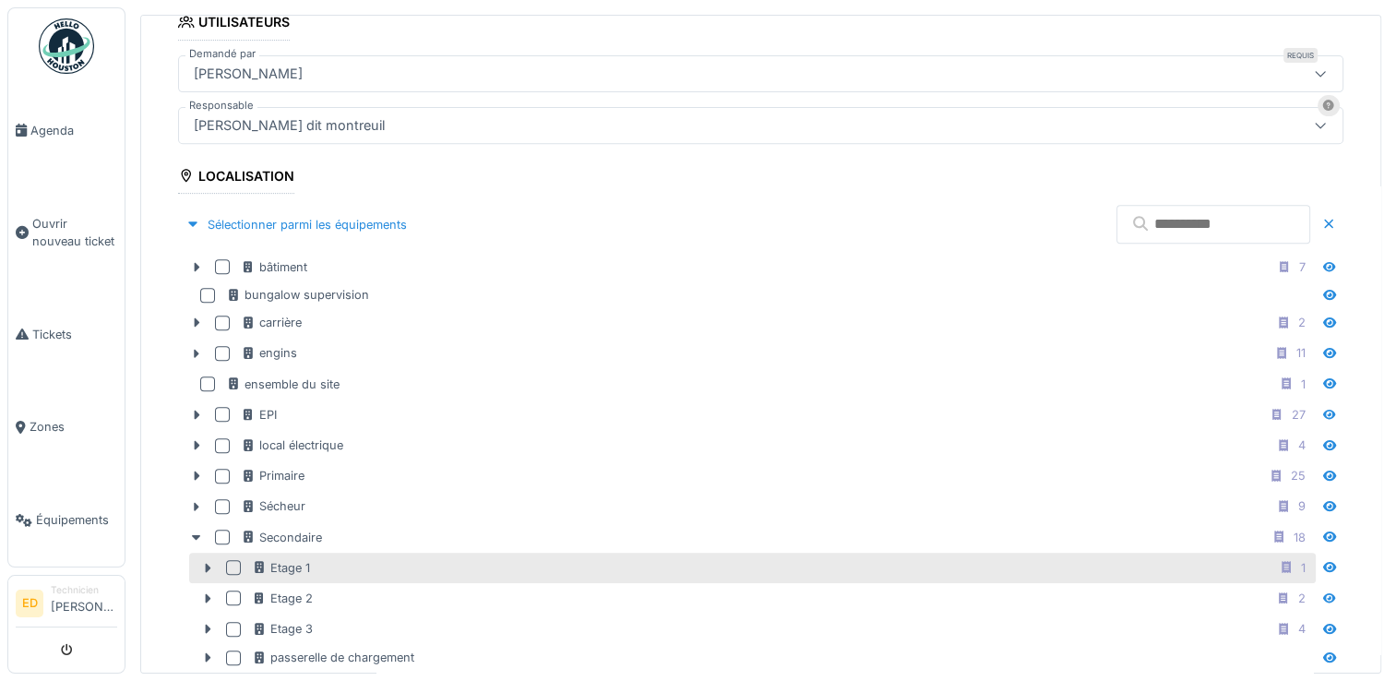
click at [232, 560] on div at bounding box center [233, 567] width 15 height 15
click at [189, 217] on div at bounding box center [192, 225] width 15 height 18
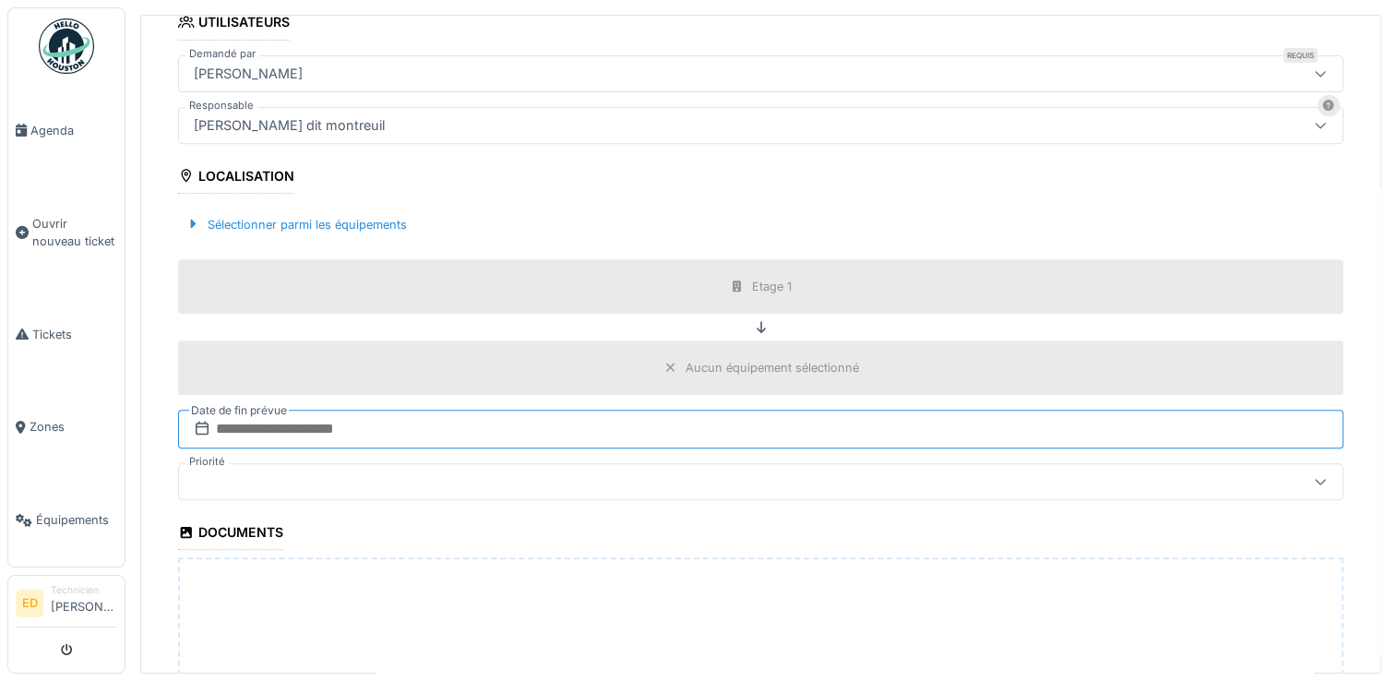
click at [317, 424] on input "text" at bounding box center [760, 429] width 1165 height 39
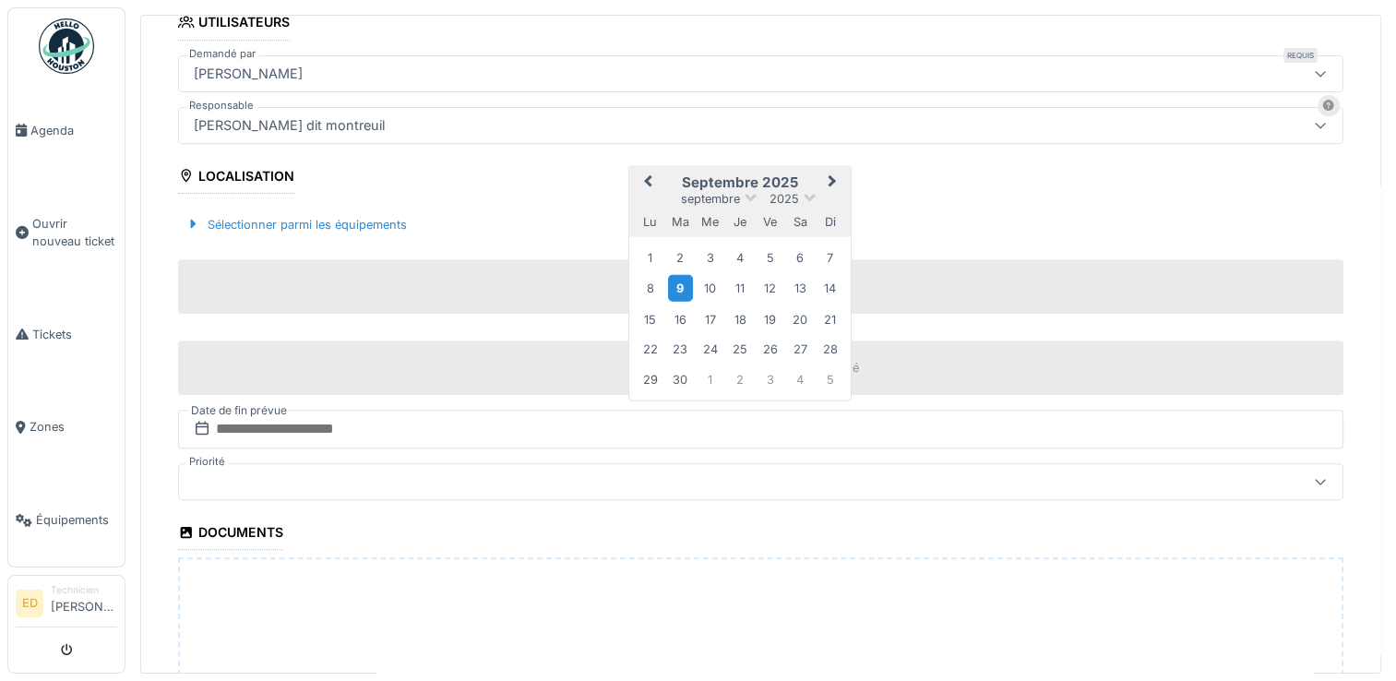
click at [678, 281] on div "9" at bounding box center [680, 288] width 25 height 27
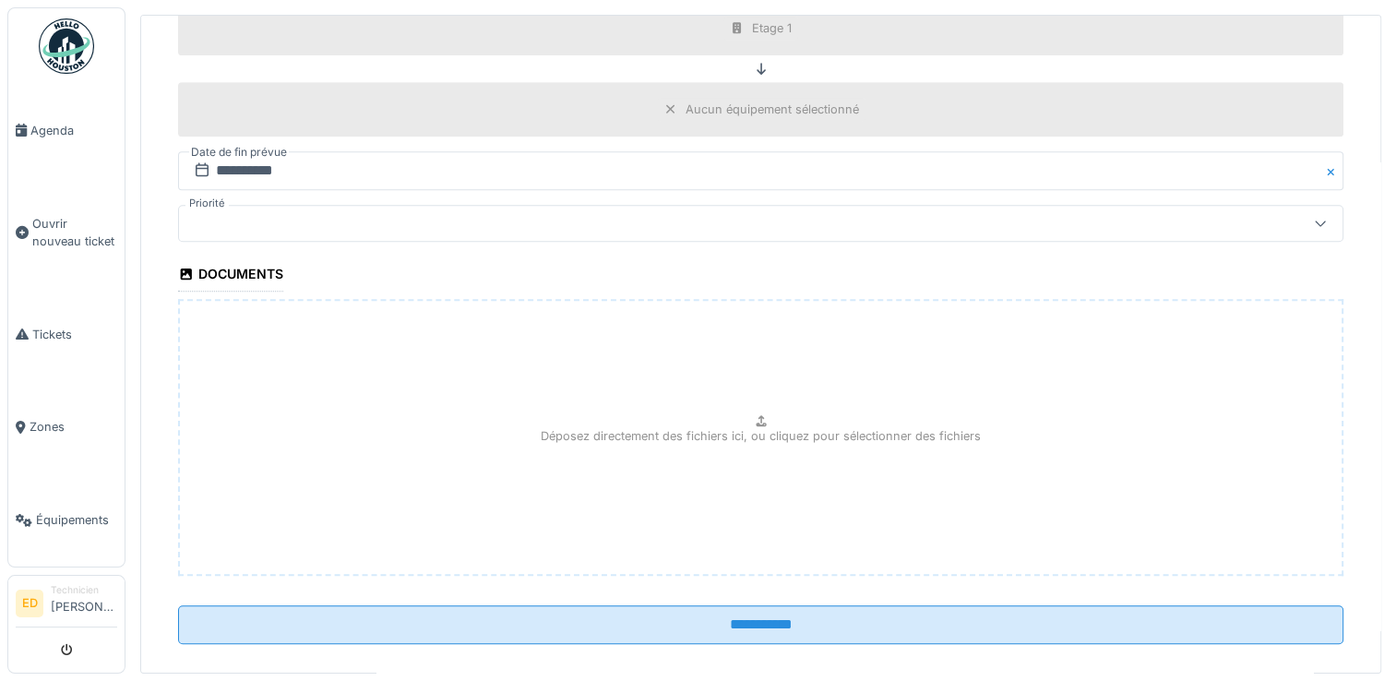
scroll to position [1043, 0]
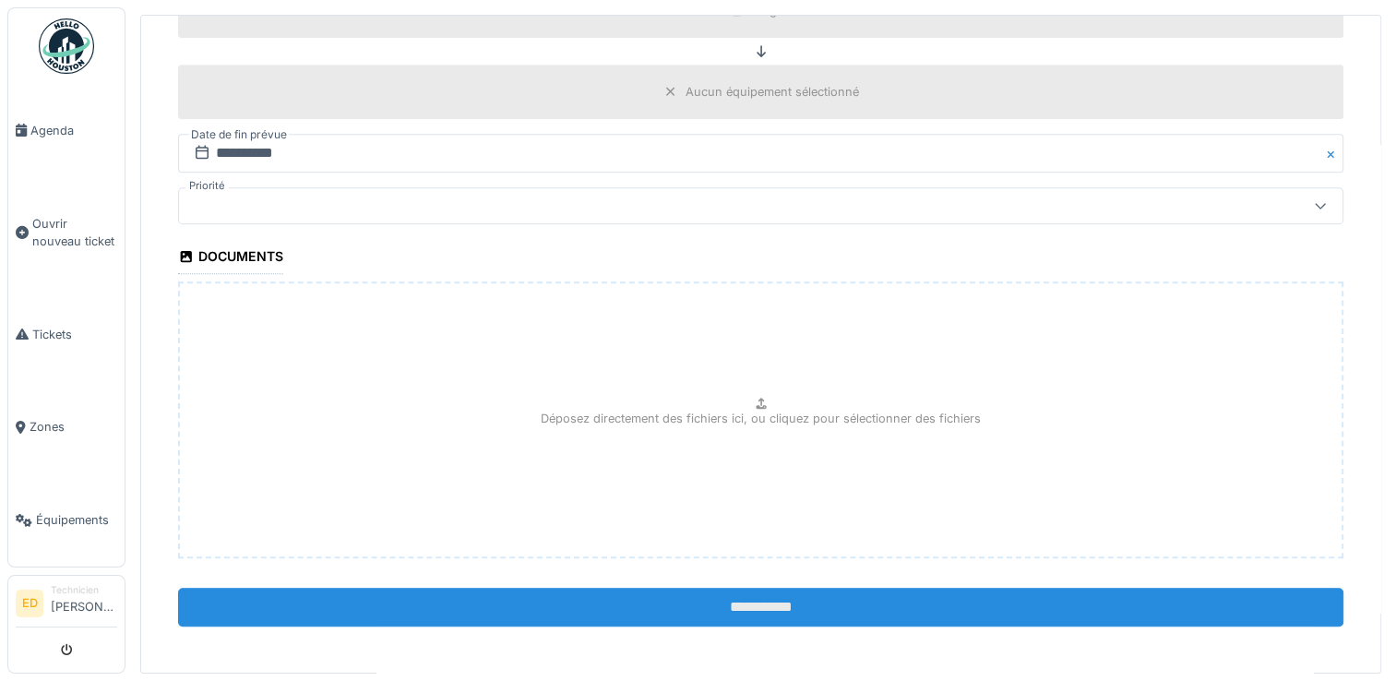
click at [1220, 589] on input "**********" at bounding box center [760, 607] width 1165 height 39
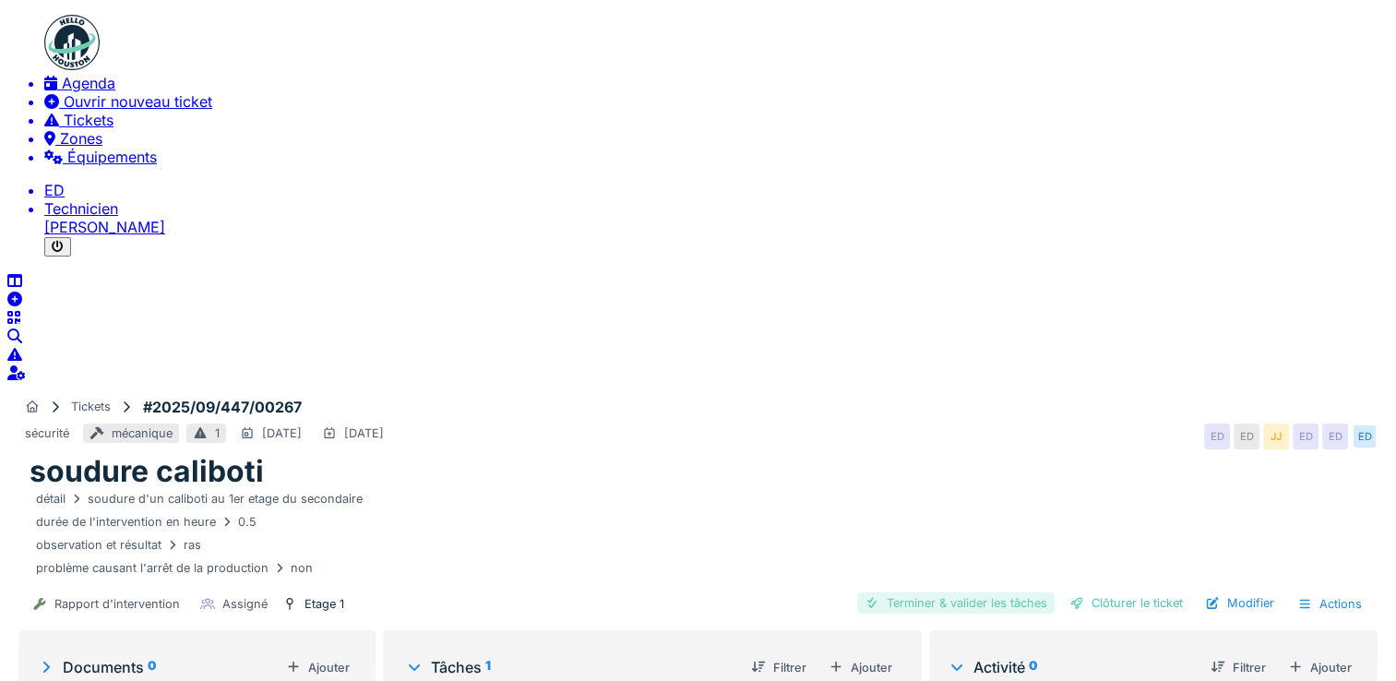
click at [986, 592] on div "Terminer & valider les tâches" at bounding box center [955, 602] width 197 height 21
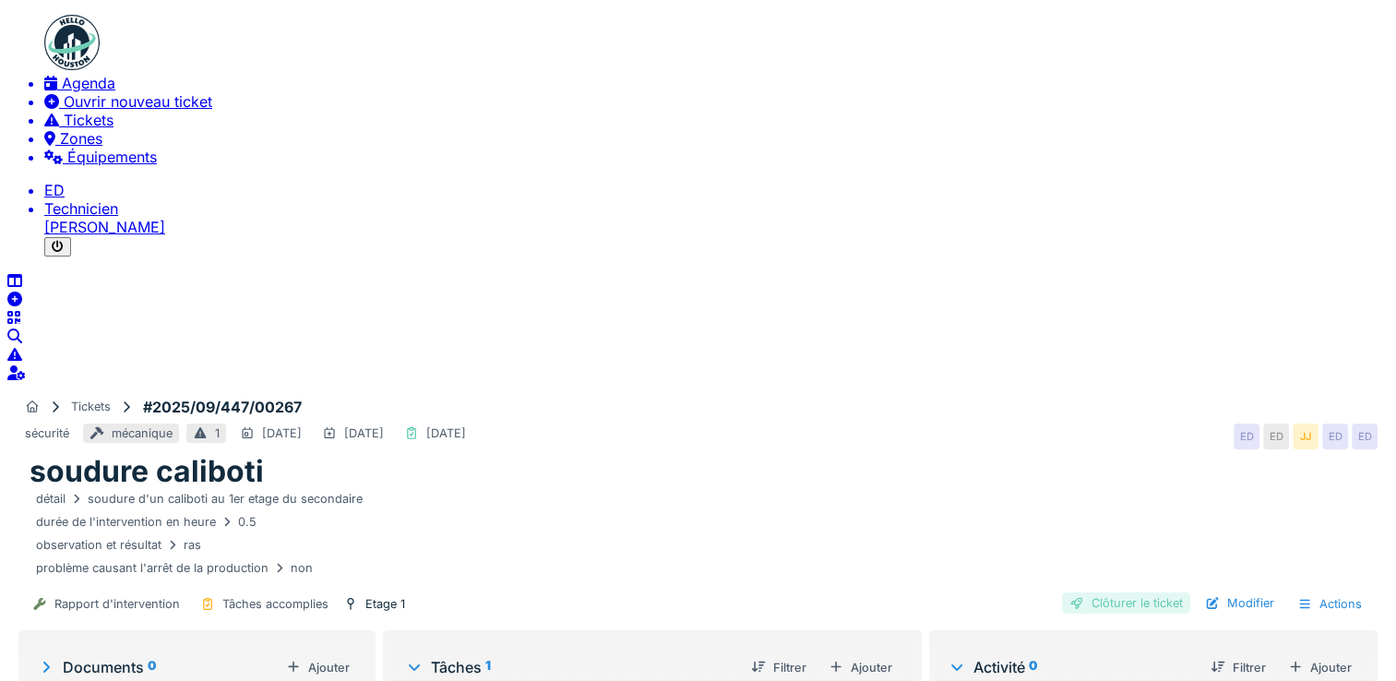
click at [1079, 592] on div "Clôturer le ticket" at bounding box center [1126, 602] width 128 height 21
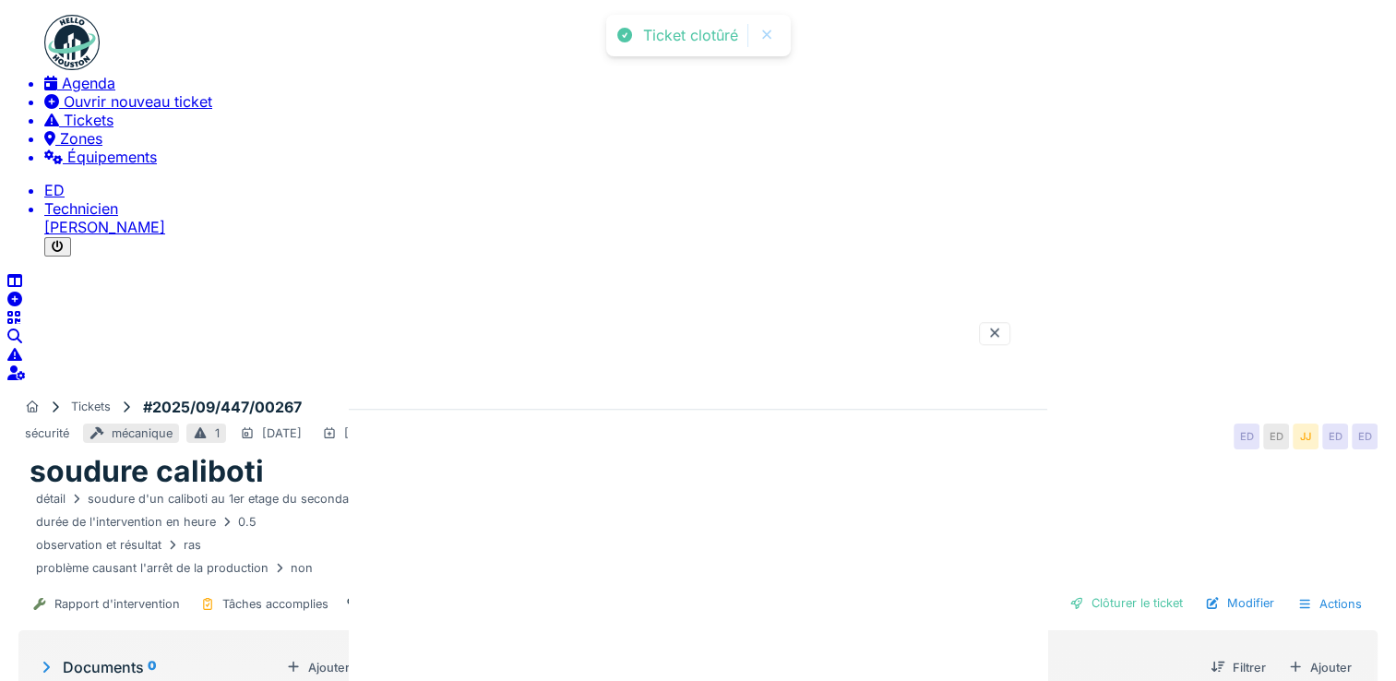
scroll to position [0, 0]
